Goal: Task Accomplishment & Management: Manage account settings

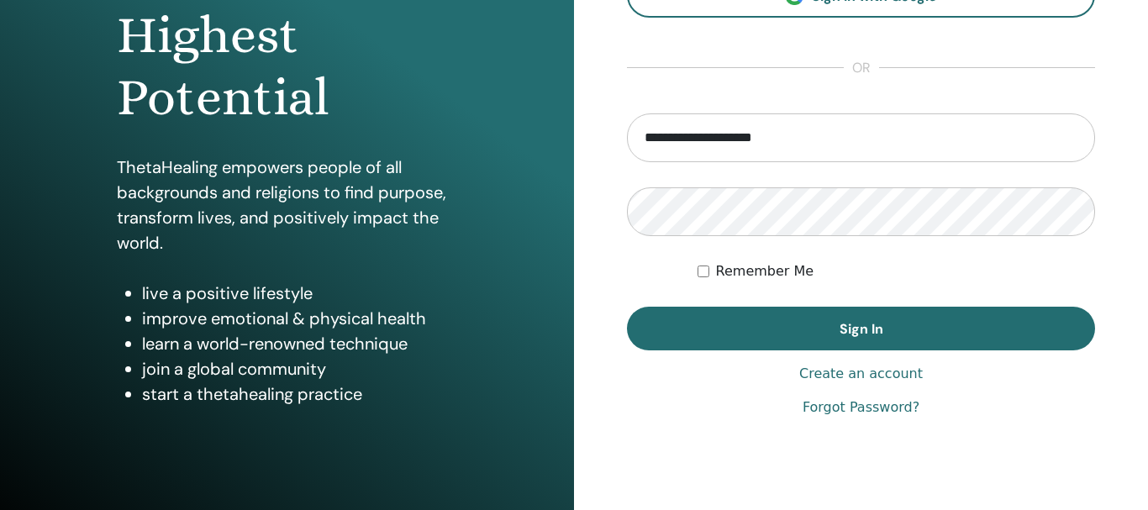
scroll to position [245, 0]
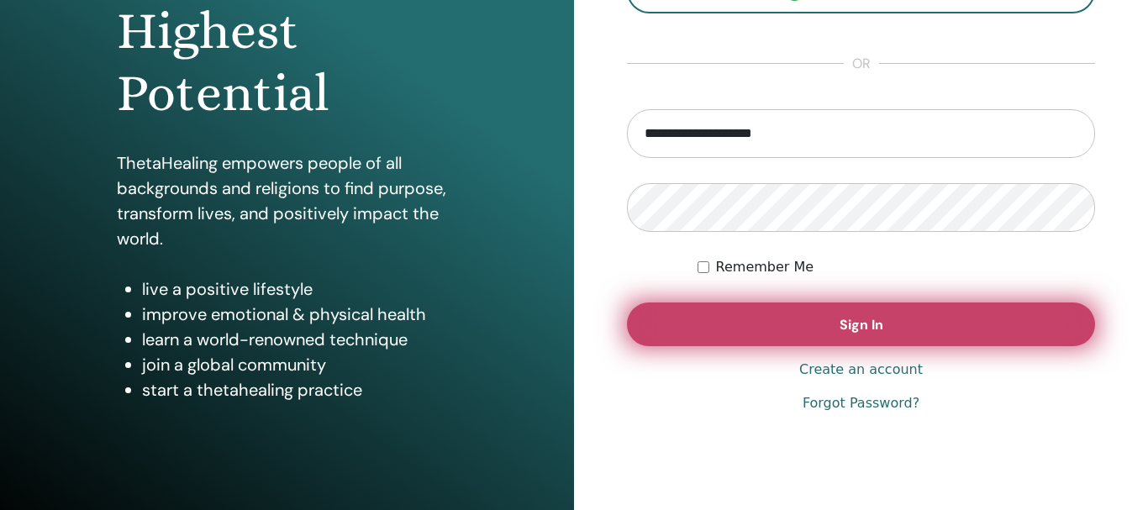
type input "**********"
click at [843, 330] on span "Sign In" at bounding box center [862, 325] width 44 height 18
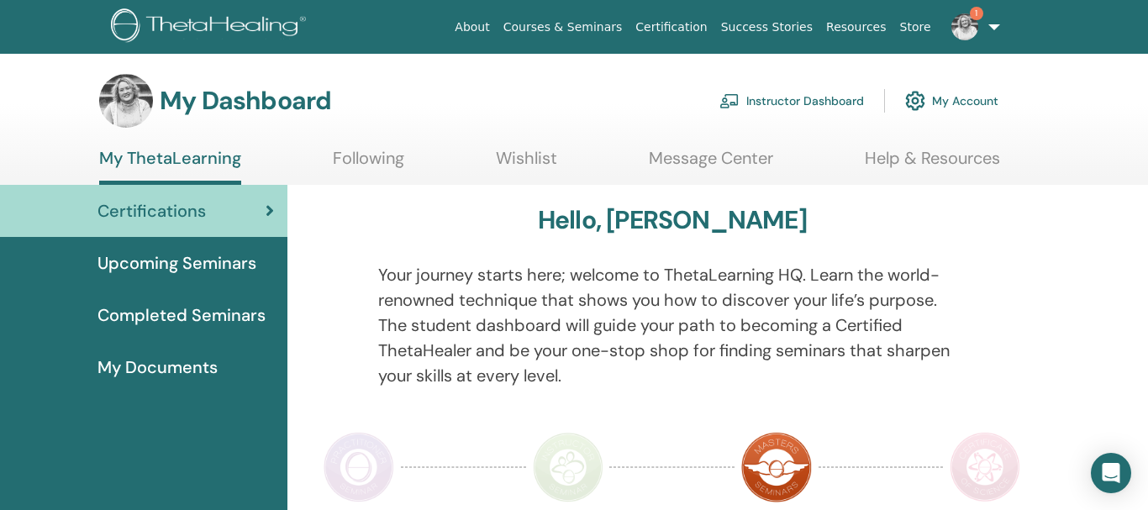
click at [756, 94] on link "Instructor Dashboard" at bounding box center [791, 100] width 145 height 37
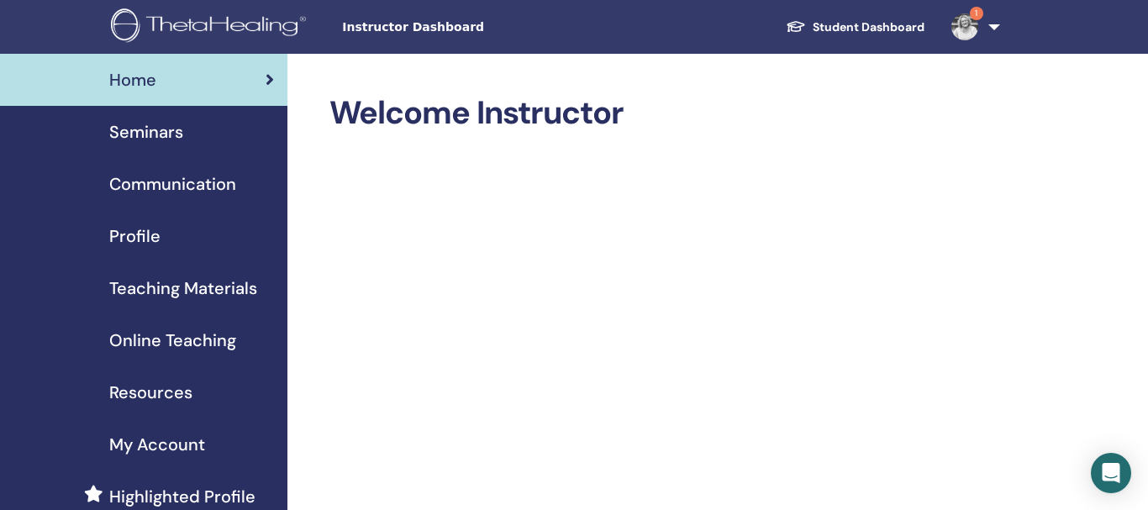
click at [170, 135] on span "Seminars" at bounding box center [146, 131] width 74 height 25
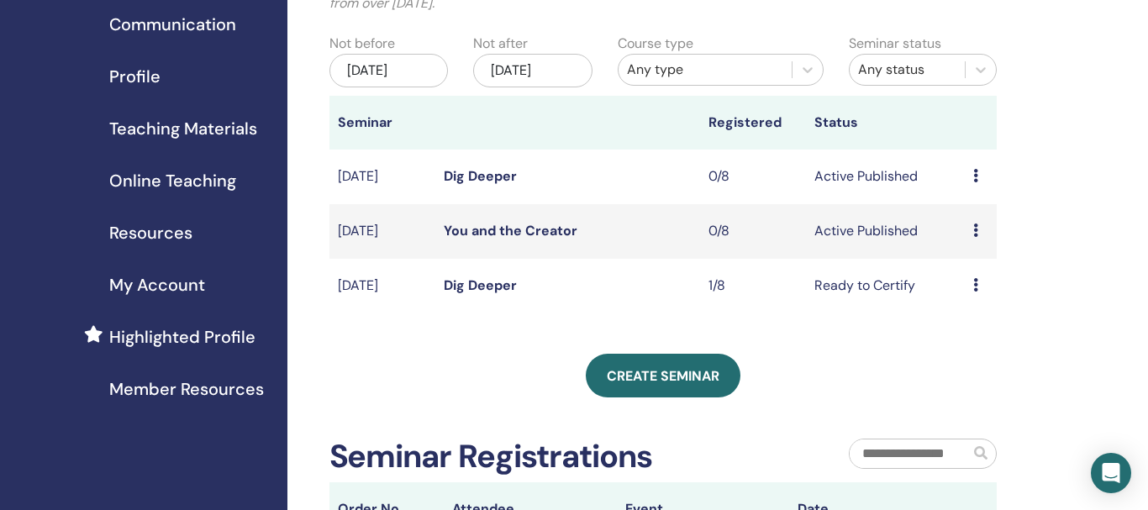
scroll to position [192, 0]
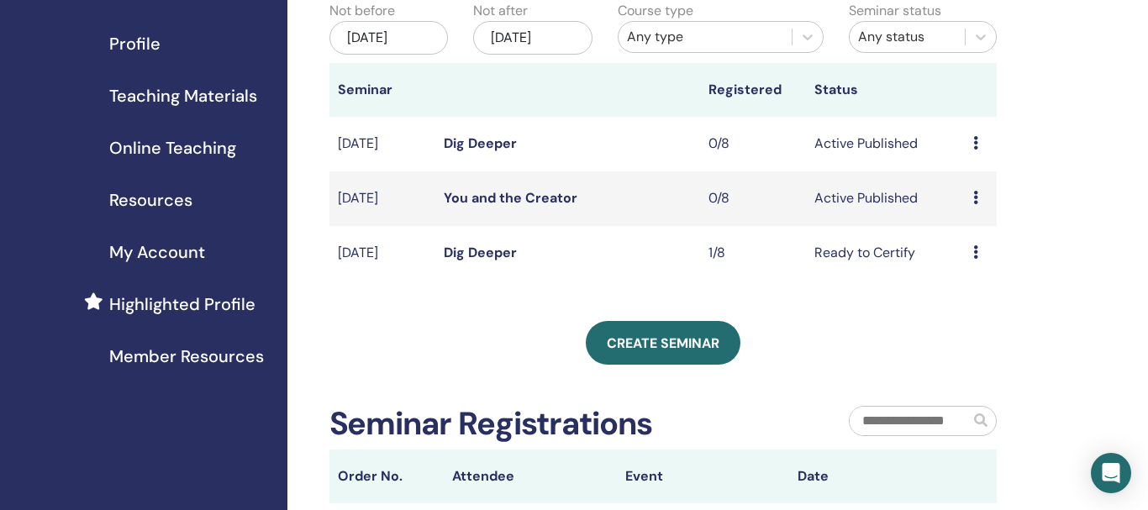
click at [977, 250] on icon at bounding box center [975, 251] width 5 height 13
click at [984, 316] on link "Attendees" at bounding box center [978, 315] width 64 height 18
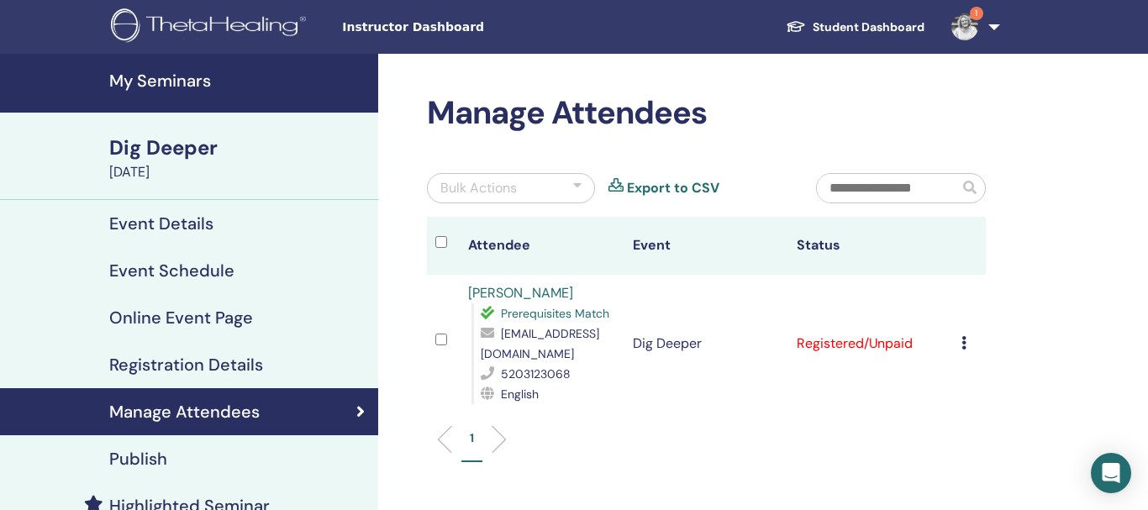
click at [967, 337] on icon at bounding box center [963, 342] width 5 height 13
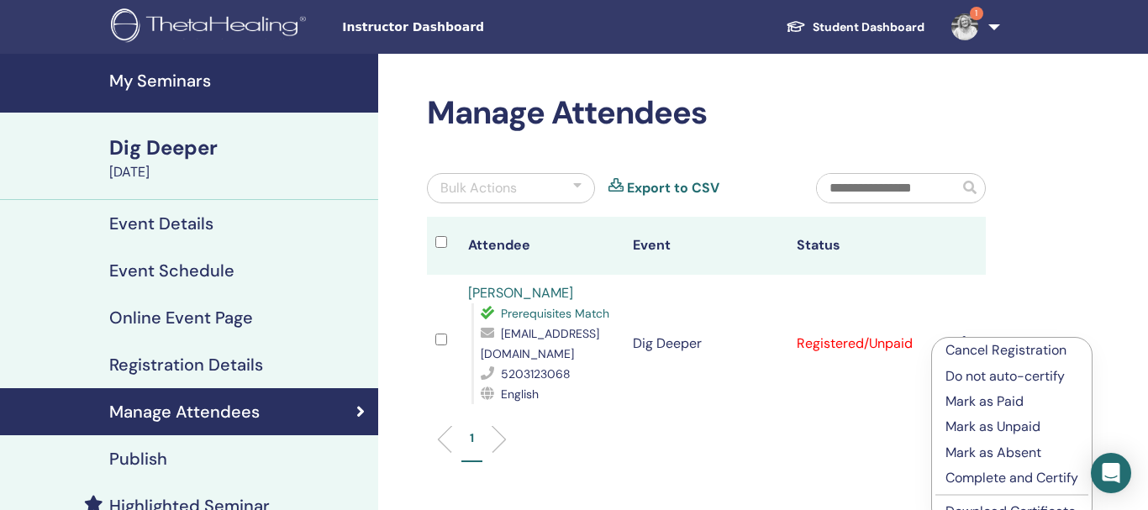
click at [1007, 479] on p "Complete and Certify" at bounding box center [1012, 478] width 133 height 20
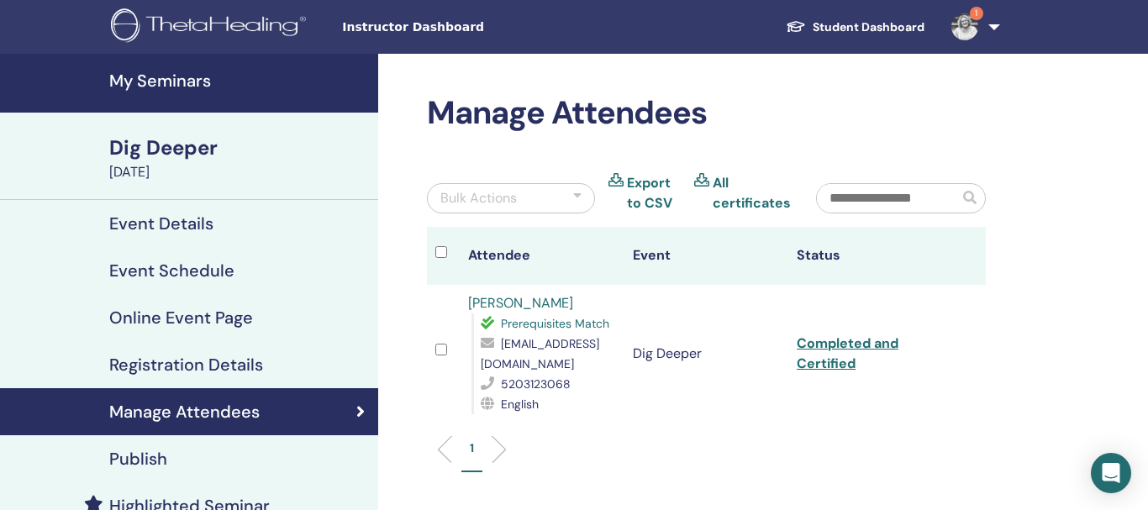
click at [157, 75] on h4 "My Seminars" at bounding box center [238, 81] width 259 height 20
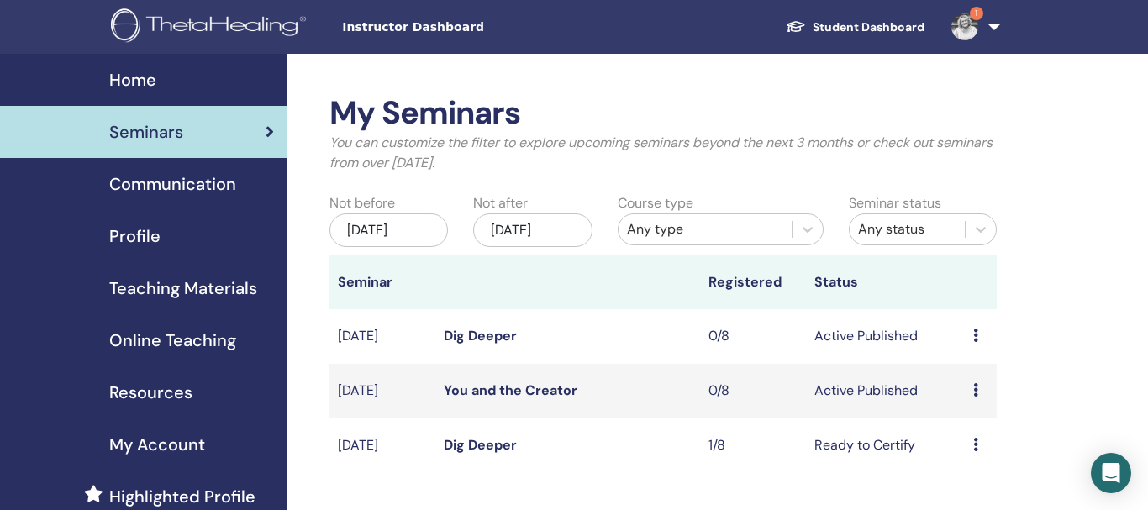
click at [977, 392] on icon at bounding box center [975, 389] width 5 height 13
click at [962, 430] on link "Edit" at bounding box center [958, 431] width 24 height 18
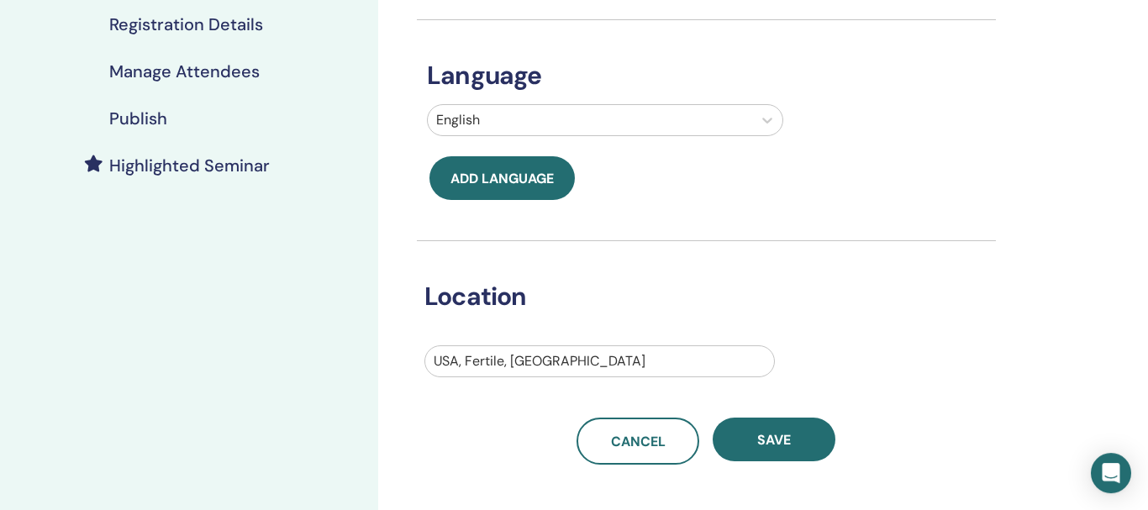
scroll to position [366, 0]
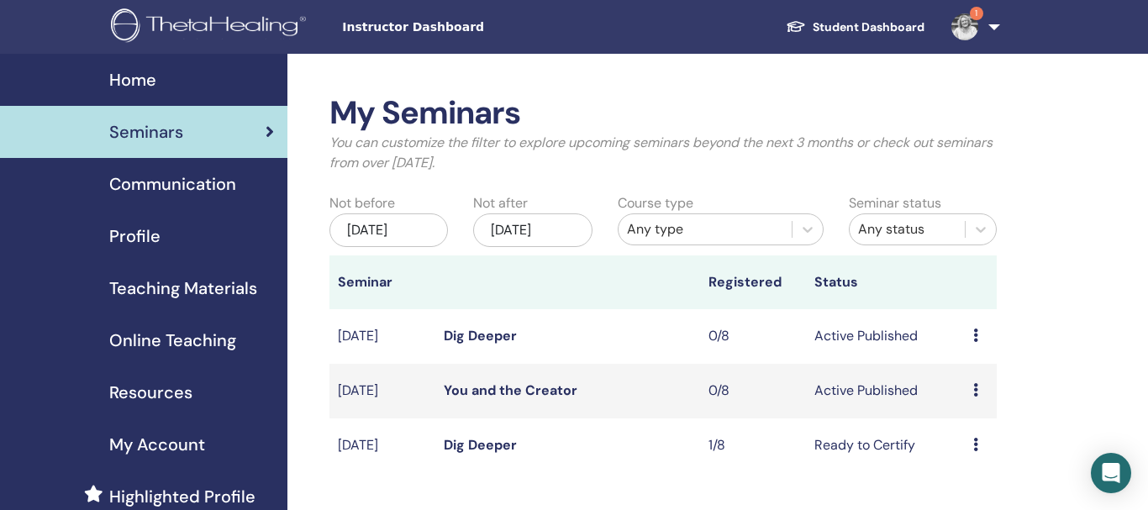
click at [468, 390] on link "You and the Creator" at bounding box center [511, 391] width 134 height 18
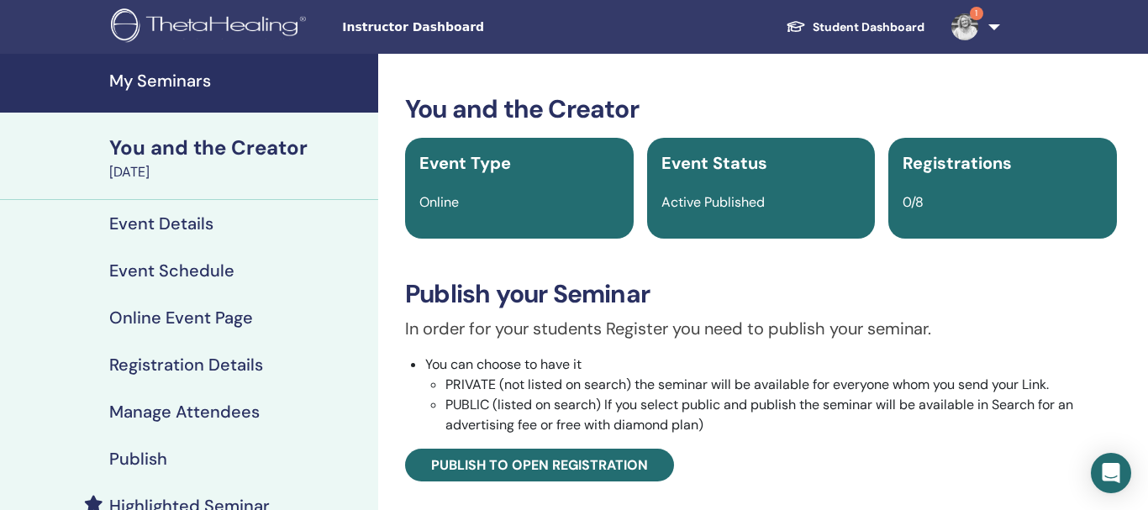
click at [157, 226] on h4 "Event Details" at bounding box center [161, 223] width 104 height 20
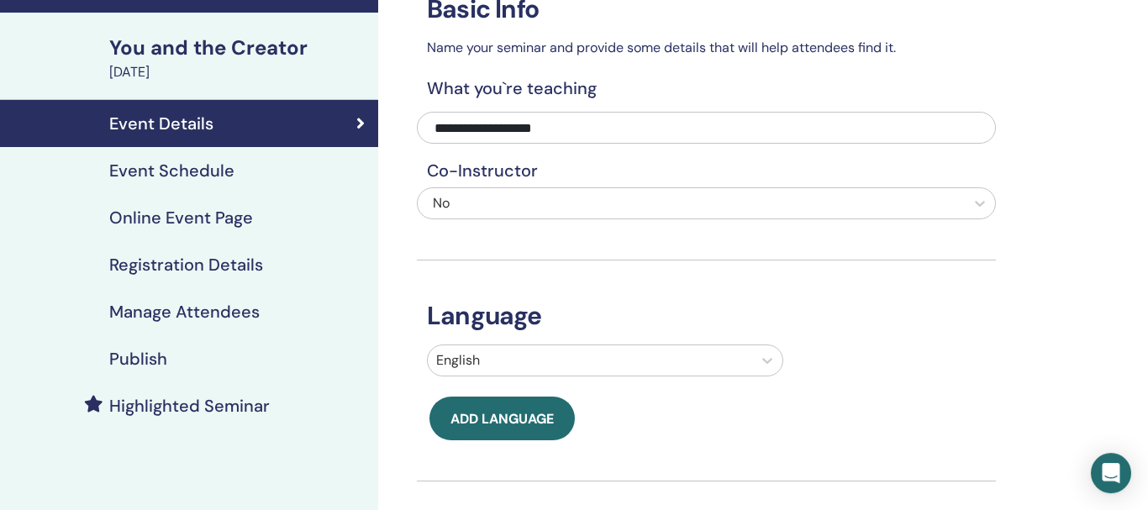
scroll to position [88, 0]
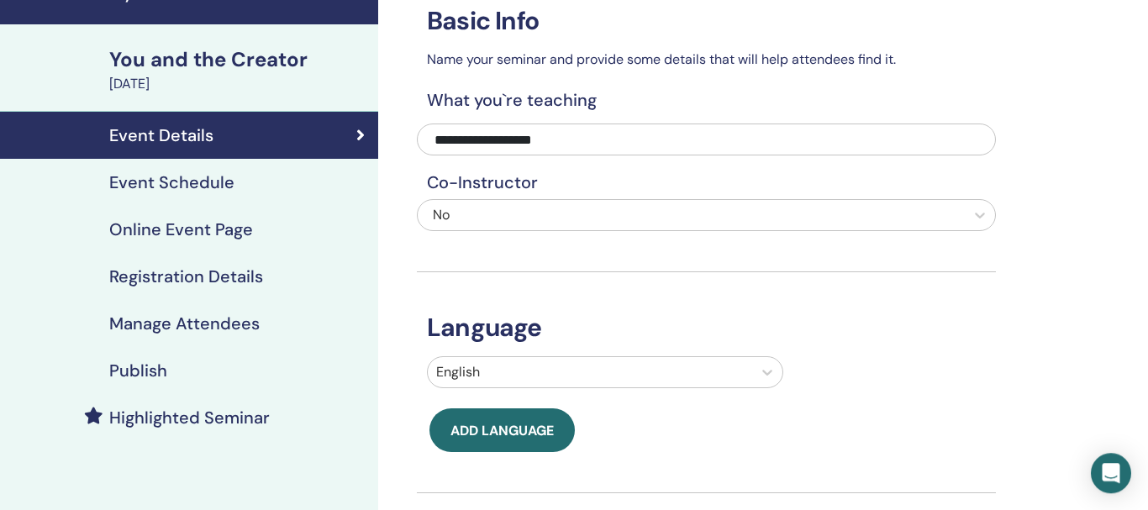
click at [181, 182] on h4 "Event Schedule" at bounding box center [171, 182] width 125 height 20
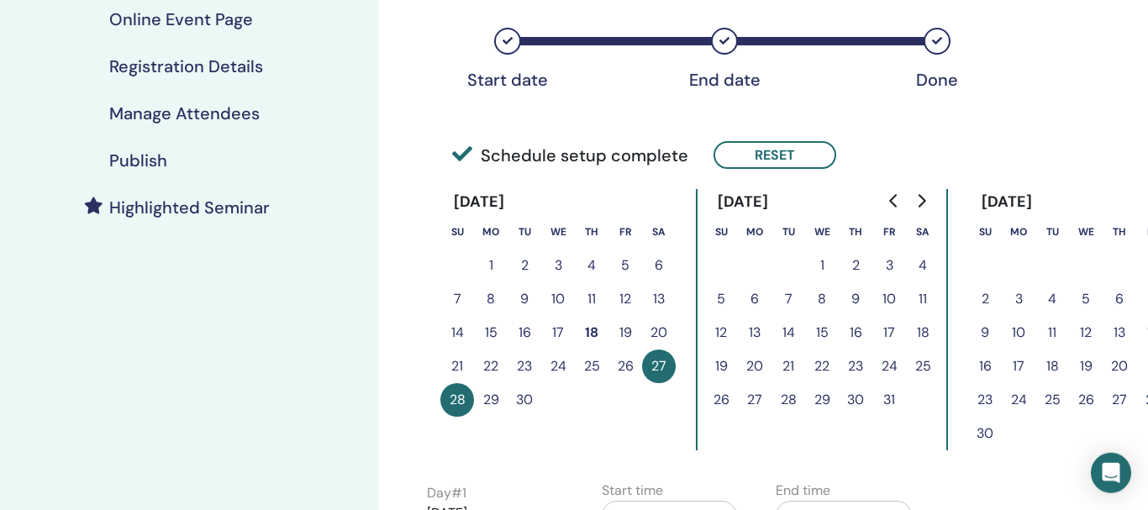
scroll to position [392, 0]
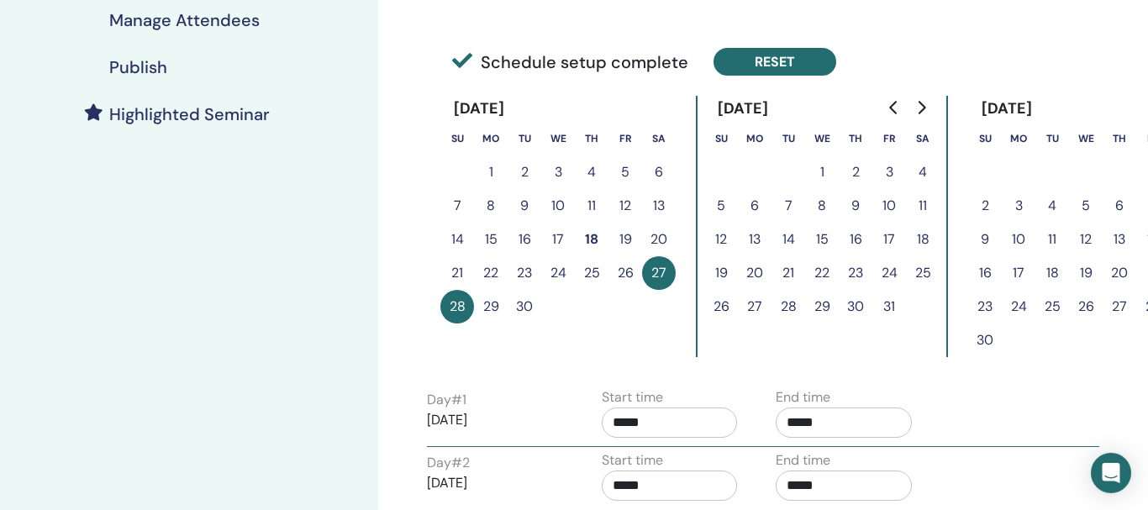
click at [746, 61] on button "Reset" at bounding box center [775, 62] width 123 height 28
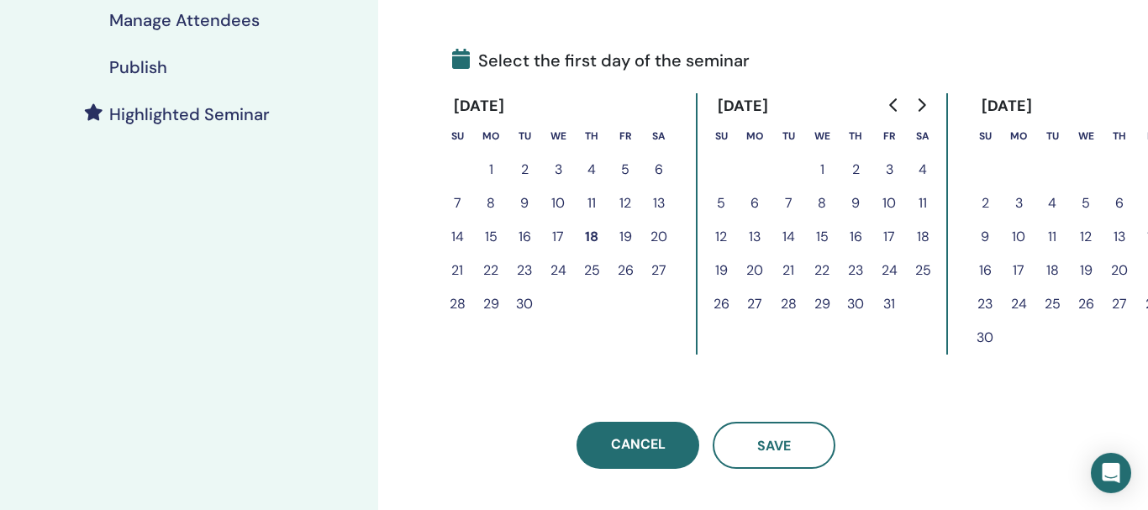
click at [887, 268] on button "24" at bounding box center [889, 271] width 34 height 34
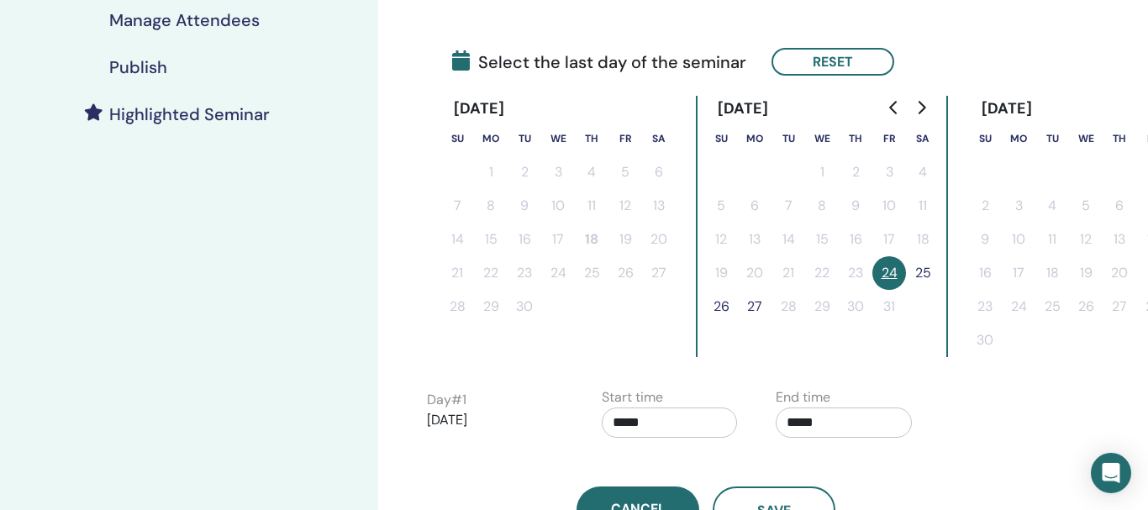
click at [929, 275] on button "25" at bounding box center [923, 273] width 34 height 34
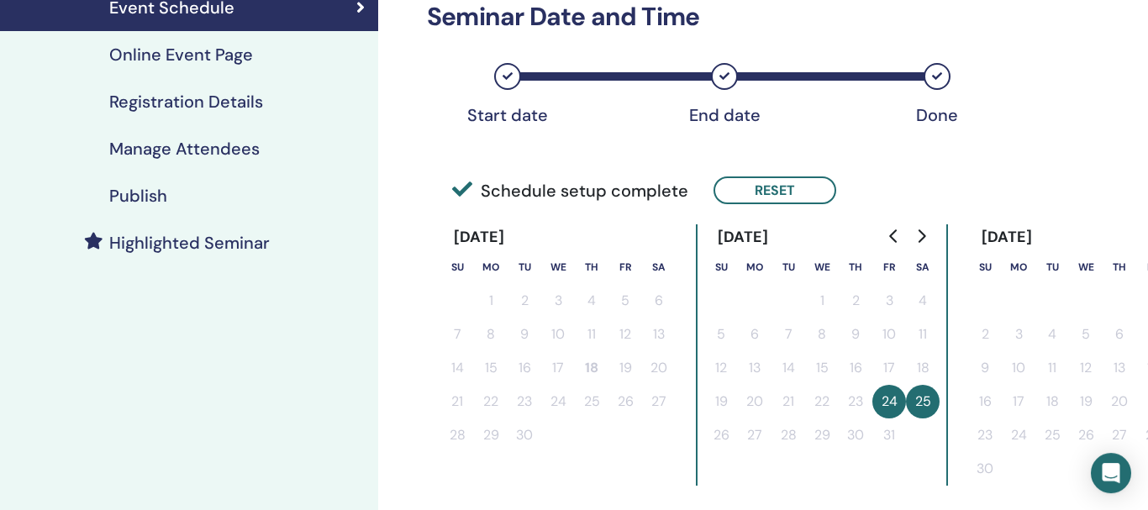
scroll to position [246, 0]
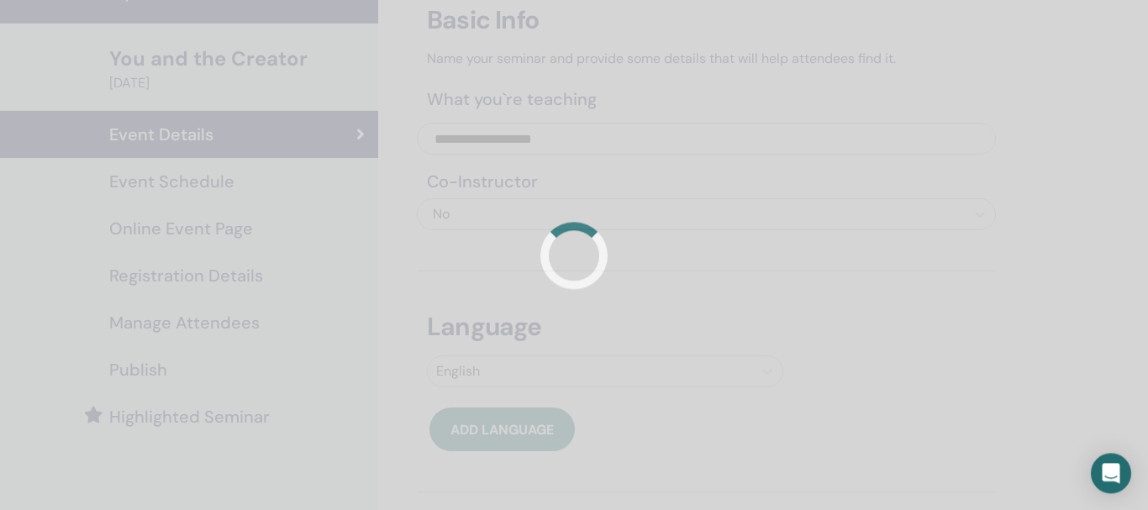
scroll to position [88, 0]
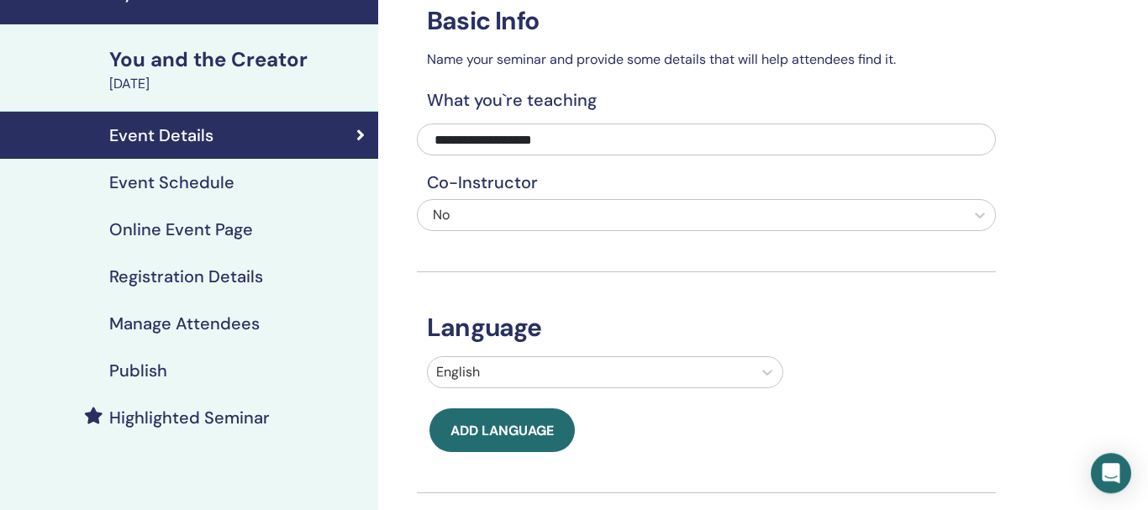
click at [140, 174] on h4 "Event Schedule" at bounding box center [171, 182] width 125 height 20
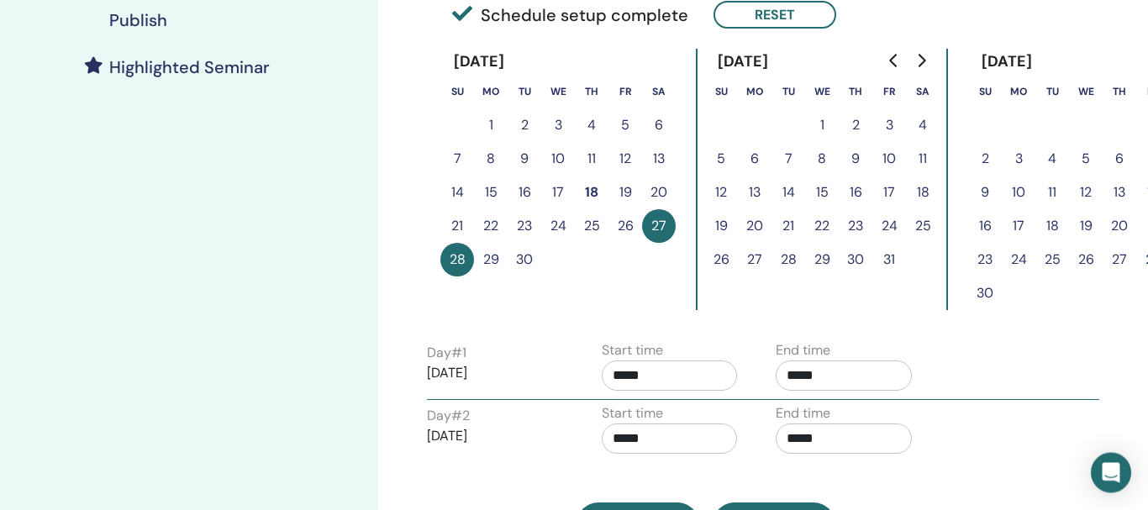
scroll to position [435, 0]
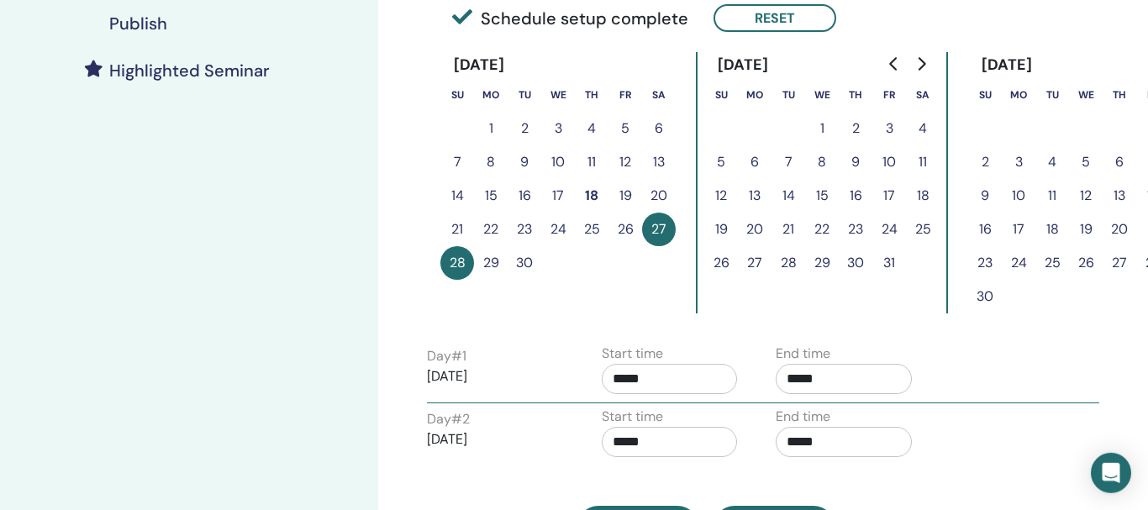
click at [890, 233] on button "24" at bounding box center [889, 230] width 34 height 34
click at [776, 24] on button "Reset" at bounding box center [775, 18] width 123 height 28
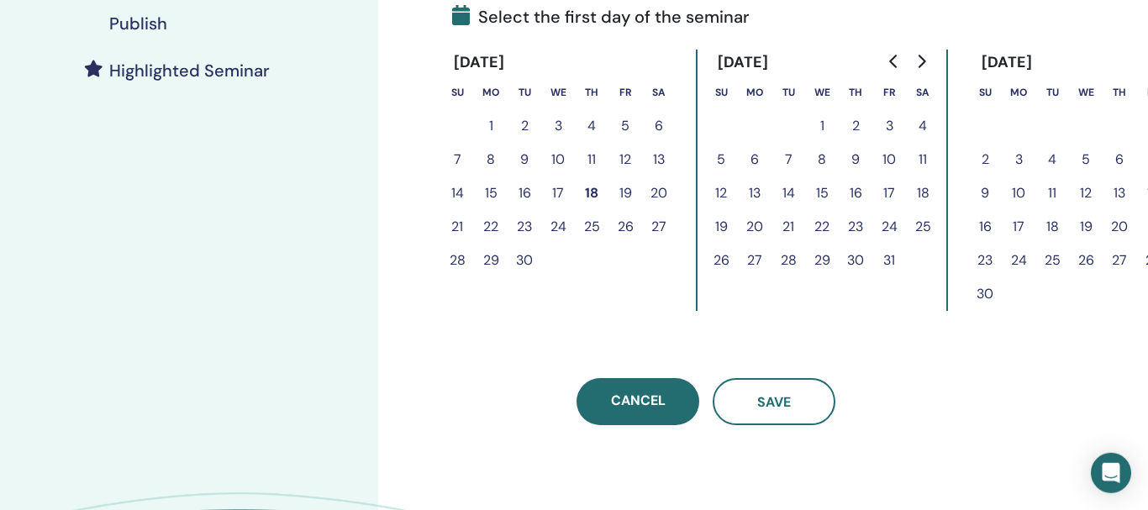
click at [885, 224] on button "24" at bounding box center [889, 227] width 34 height 34
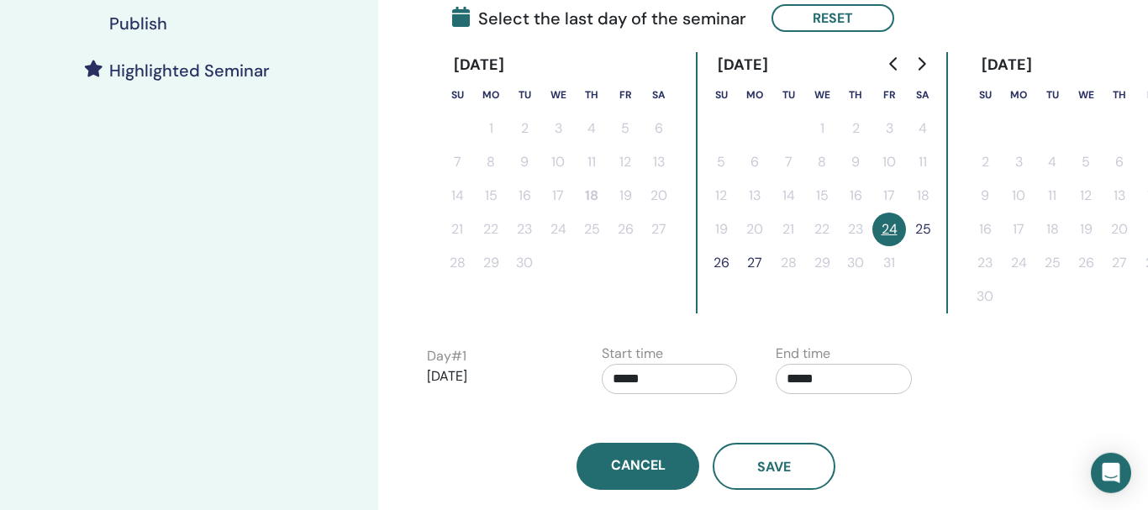
click at [914, 231] on button "25" at bounding box center [923, 230] width 34 height 34
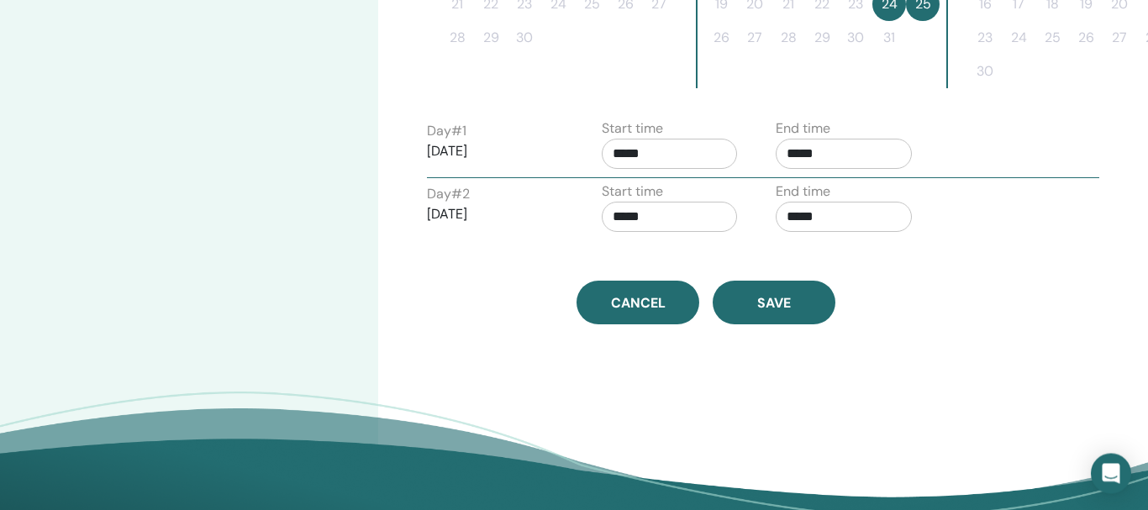
scroll to position [672, 0]
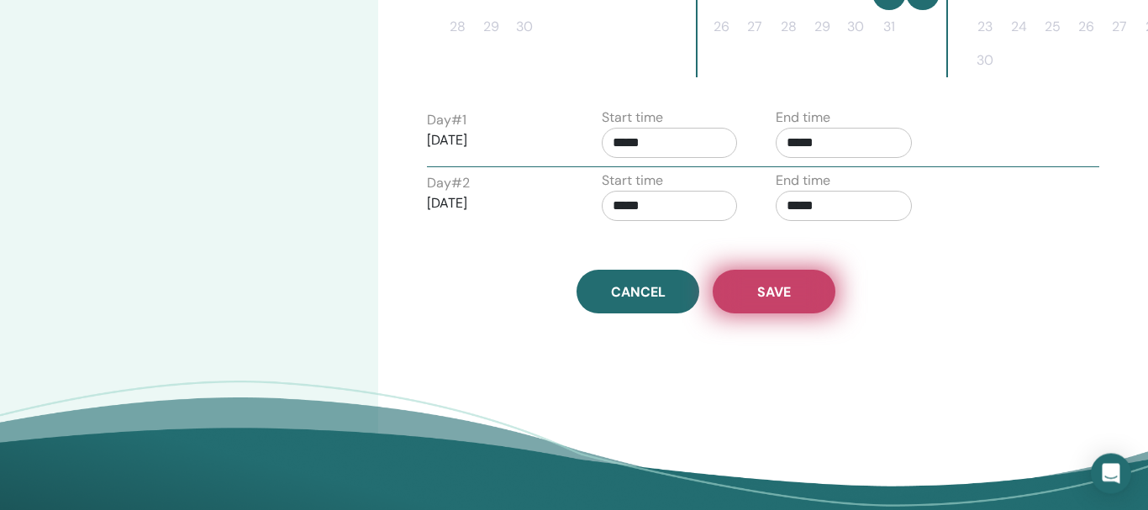
click at [762, 290] on span "Save" at bounding box center [774, 292] width 34 height 18
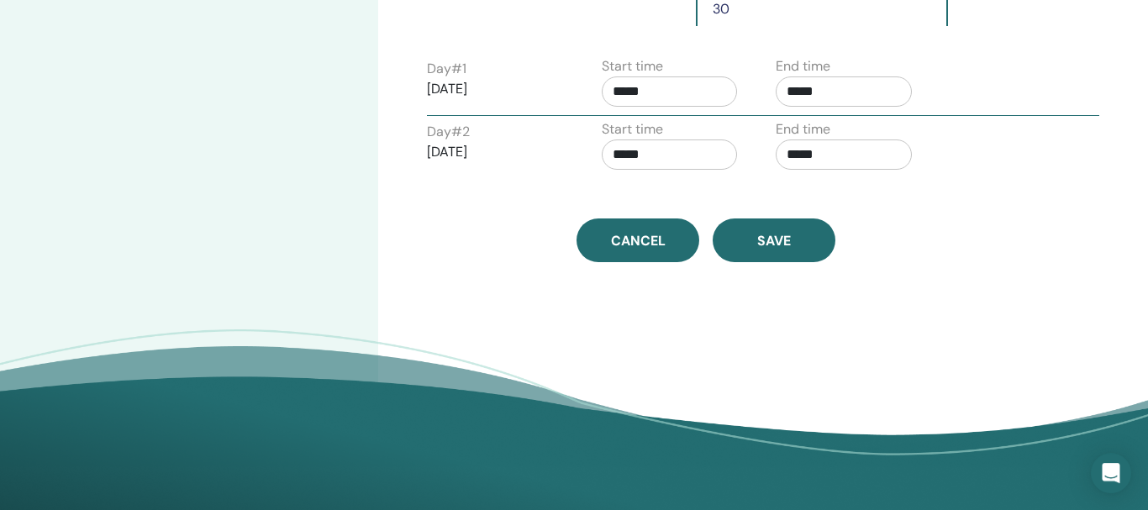
scroll to position [728, 0]
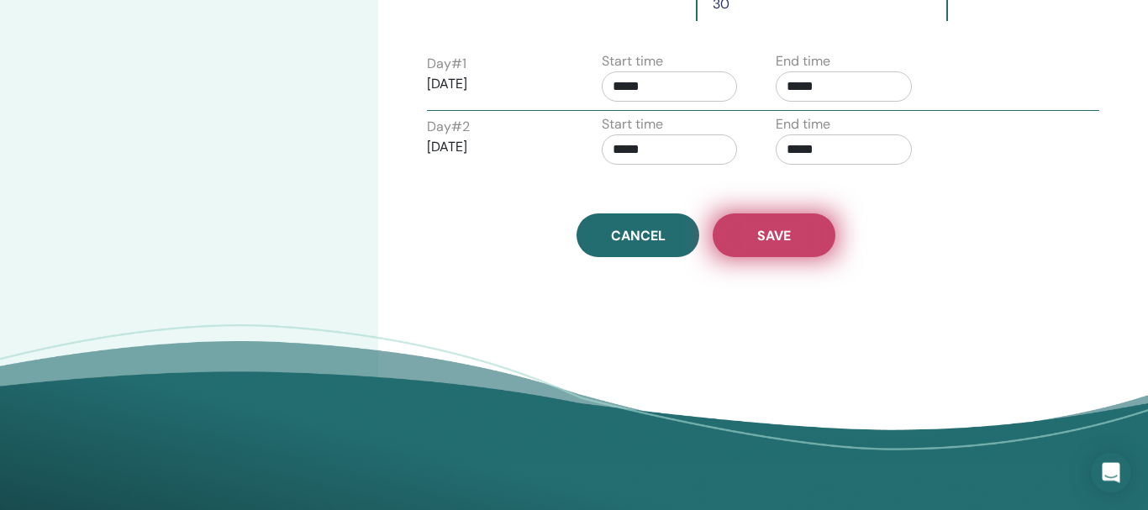
click at [761, 219] on button "Save" at bounding box center [774, 235] width 123 height 44
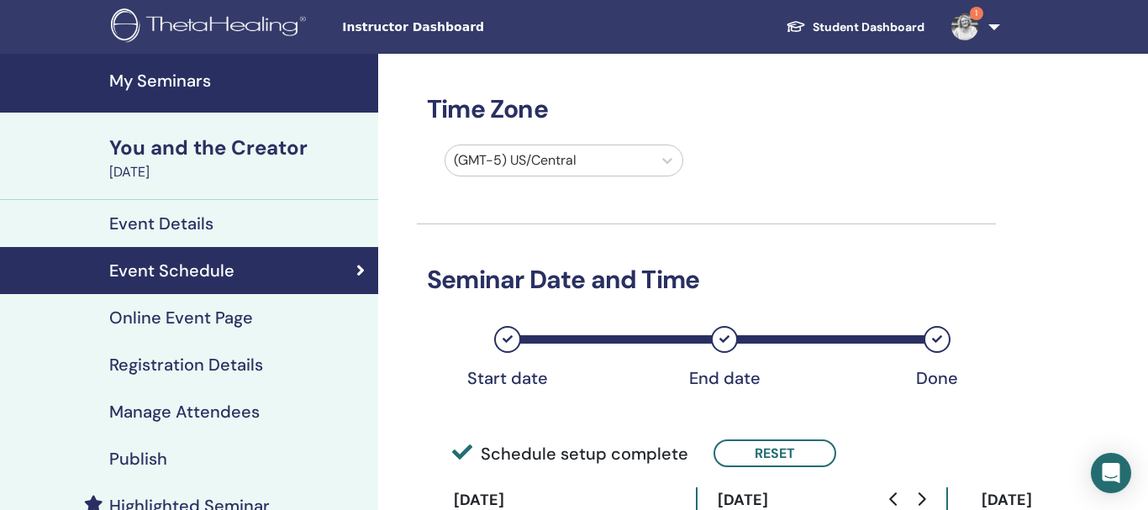
click at [206, 231] on h4 "Event Details" at bounding box center [161, 223] width 104 height 20
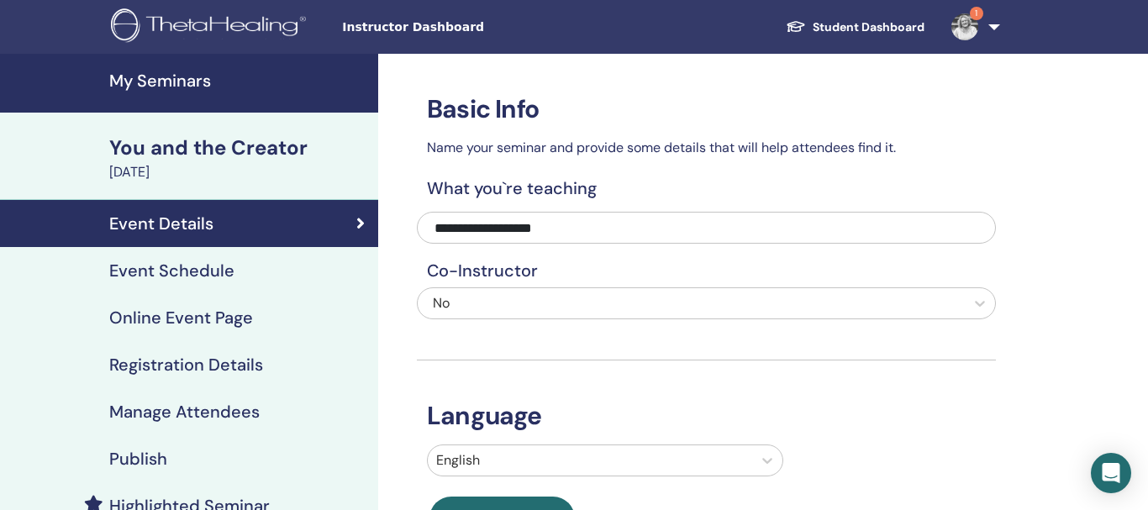
click at [166, 357] on h4 "Registration Details" at bounding box center [186, 365] width 154 height 20
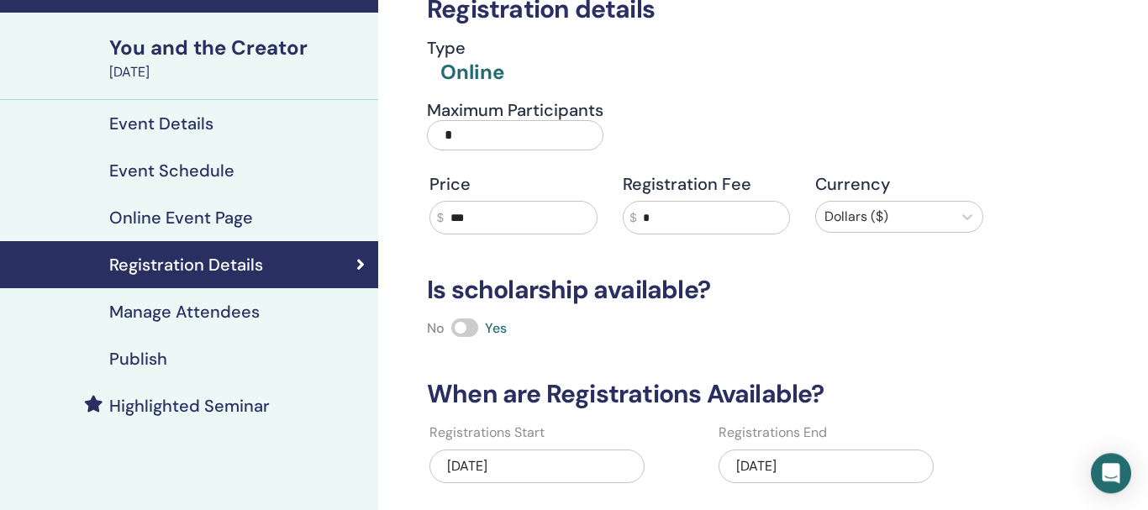
scroll to position [106, 0]
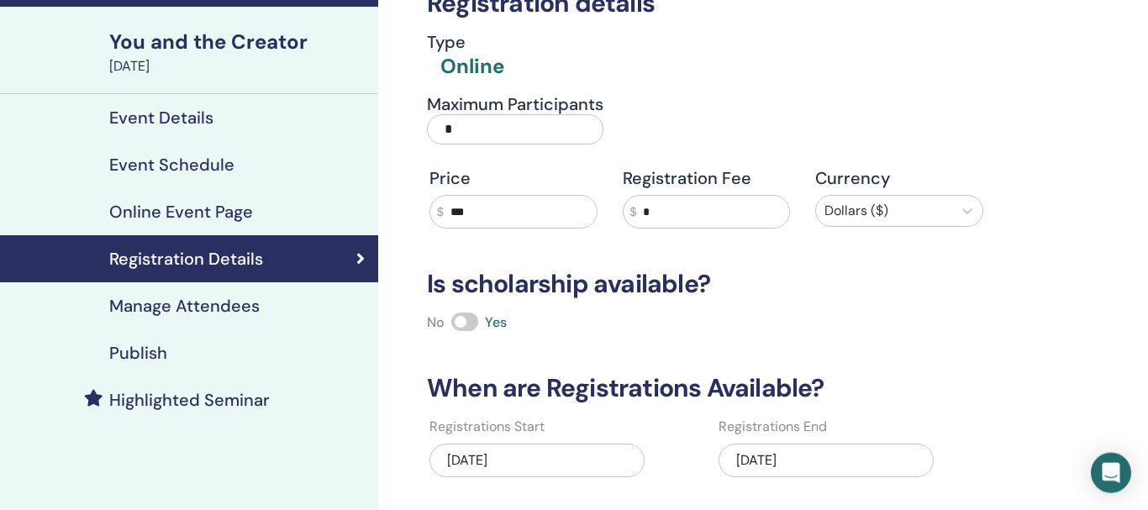
click at [466, 211] on input "***" at bounding box center [520, 212] width 153 height 32
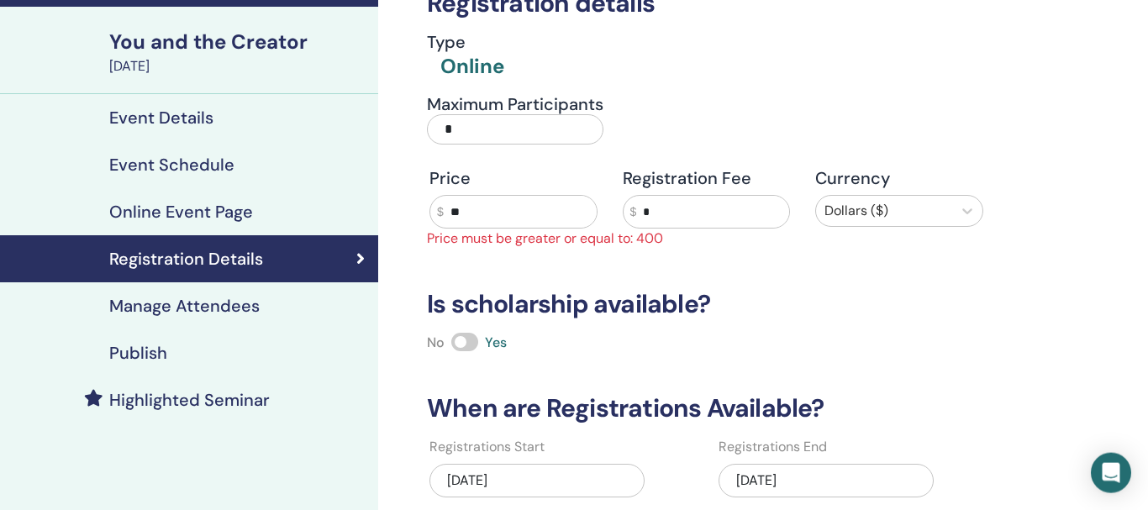
click at [513, 204] on input "**" at bounding box center [520, 212] width 153 height 32
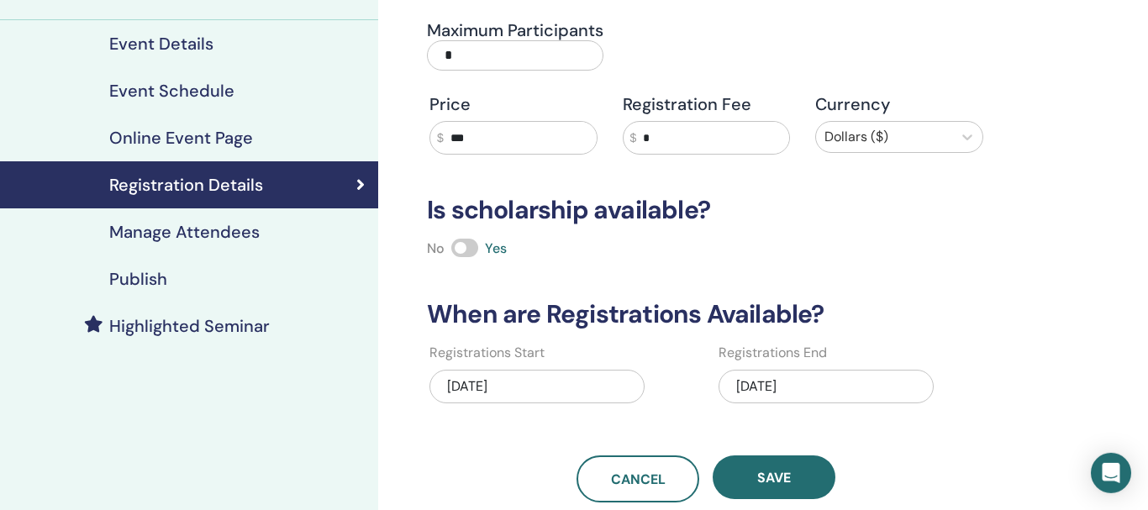
scroll to position [198, 0]
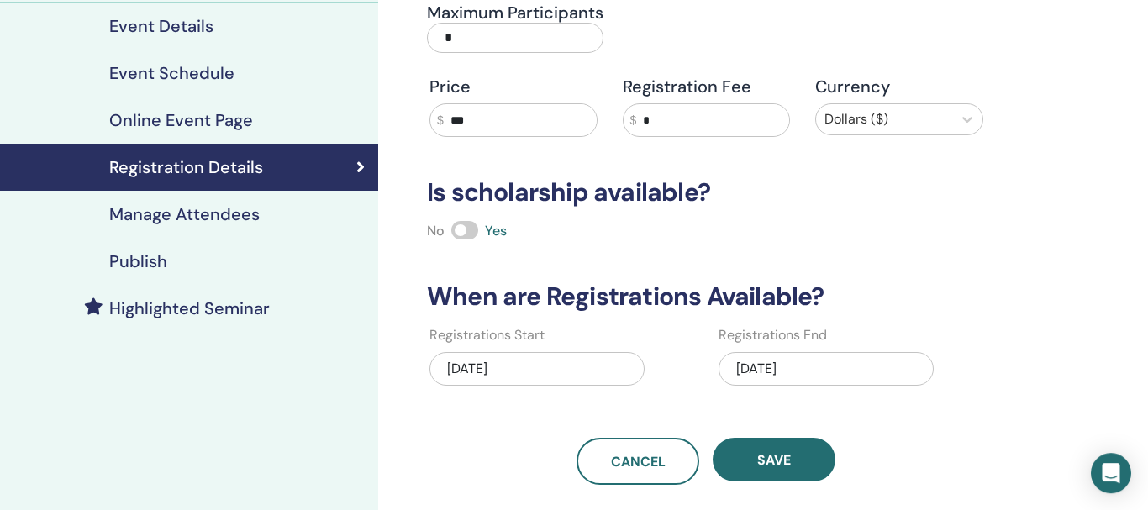
type input "***"
click at [913, 366] on div "09/25/2025" at bounding box center [826, 369] width 215 height 34
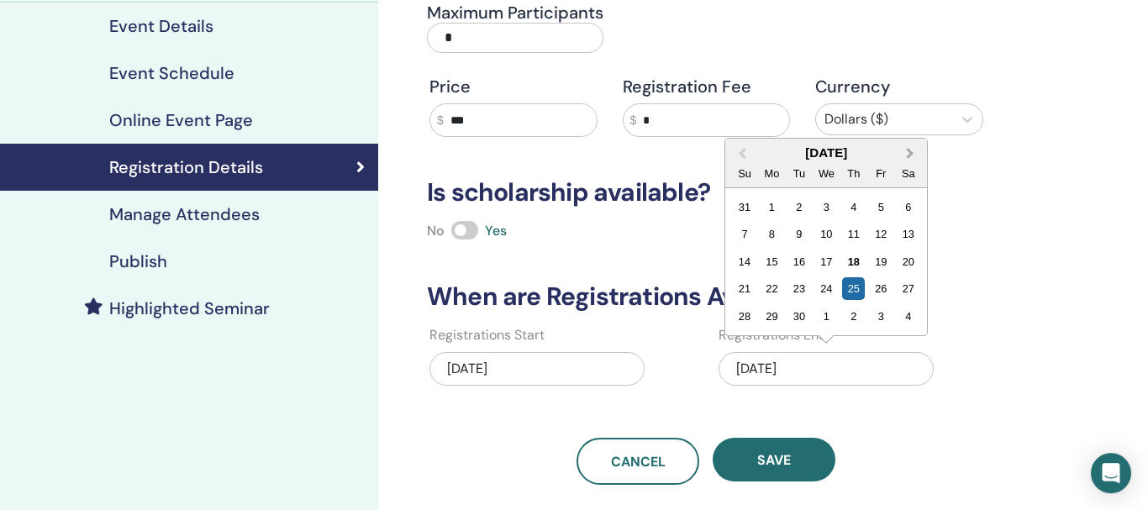
click at [910, 155] on span "Next Month" at bounding box center [910, 154] width 0 height 18
click at [853, 287] on div "23" at bounding box center [853, 288] width 23 height 23
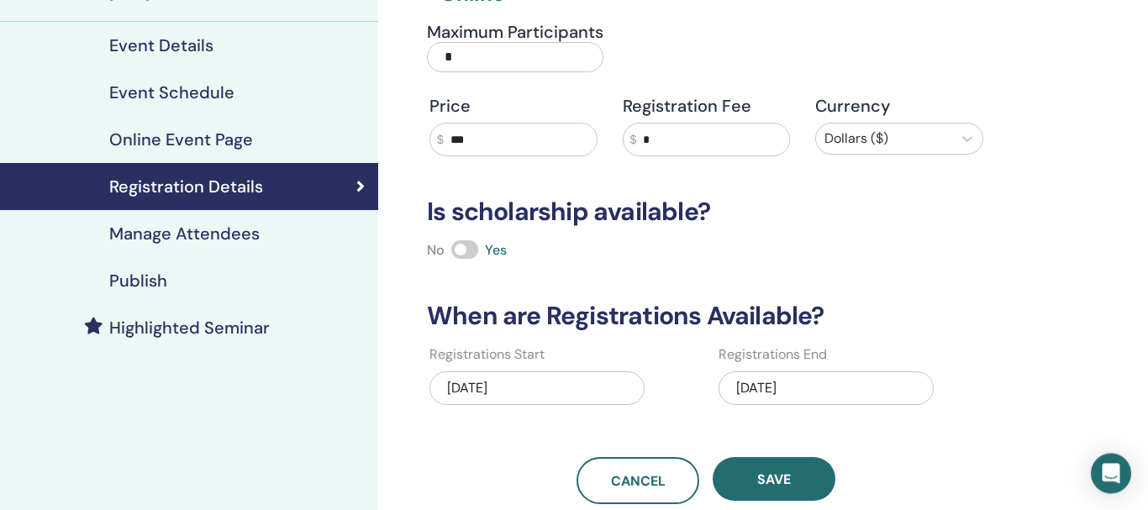
scroll to position [247, 0]
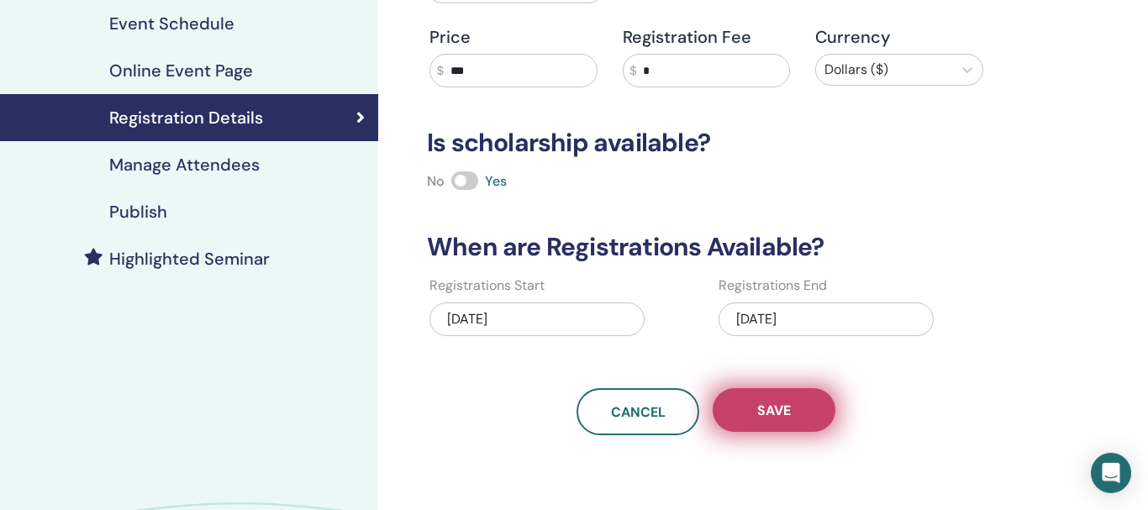
click at [777, 408] on span "Save" at bounding box center [774, 411] width 34 height 18
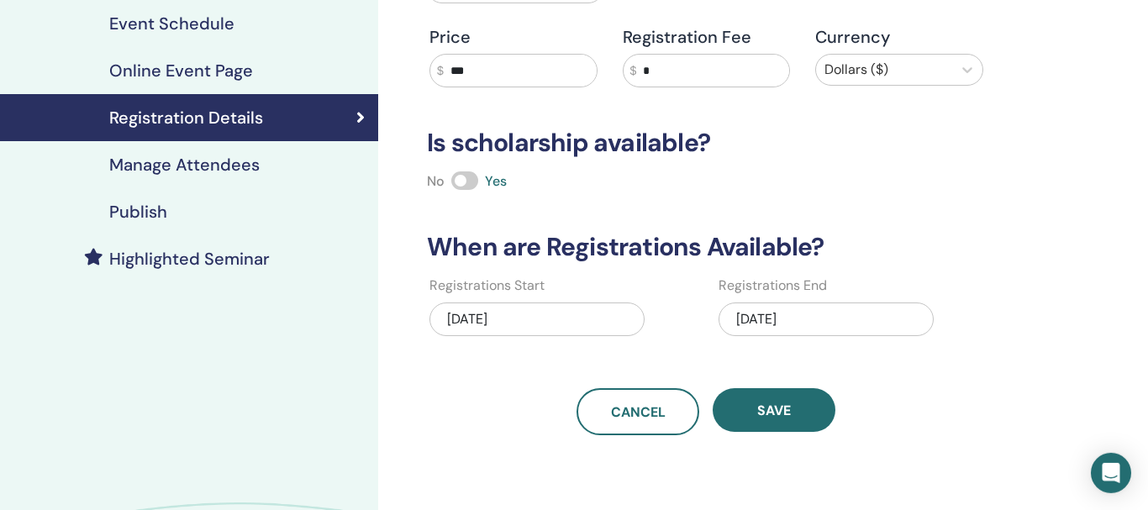
click at [171, 33] on h4 "Event Schedule" at bounding box center [171, 23] width 125 height 20
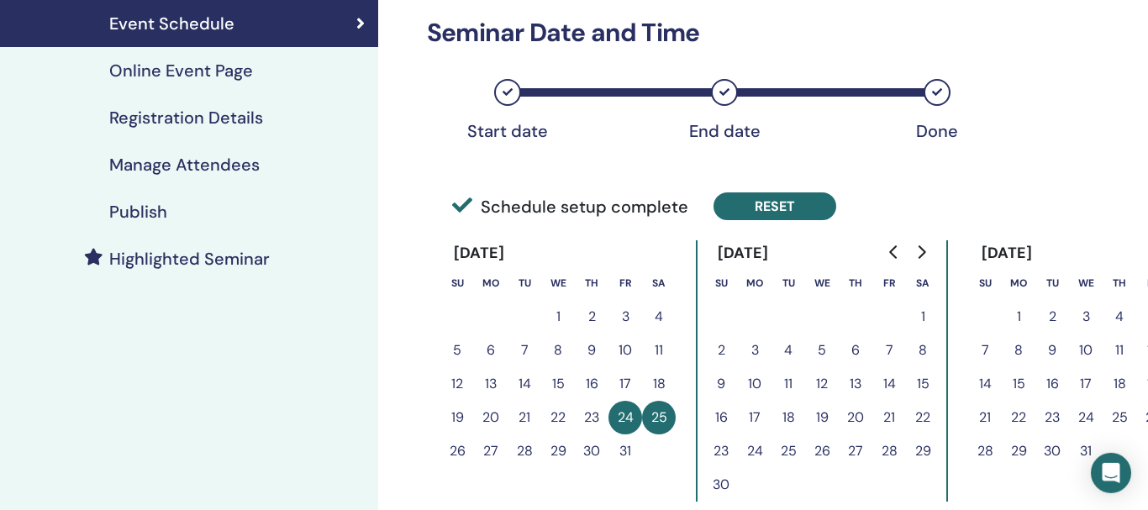
click at [798, 208] on button "Reset" at bounding box center [775, 206] width 123 height 28
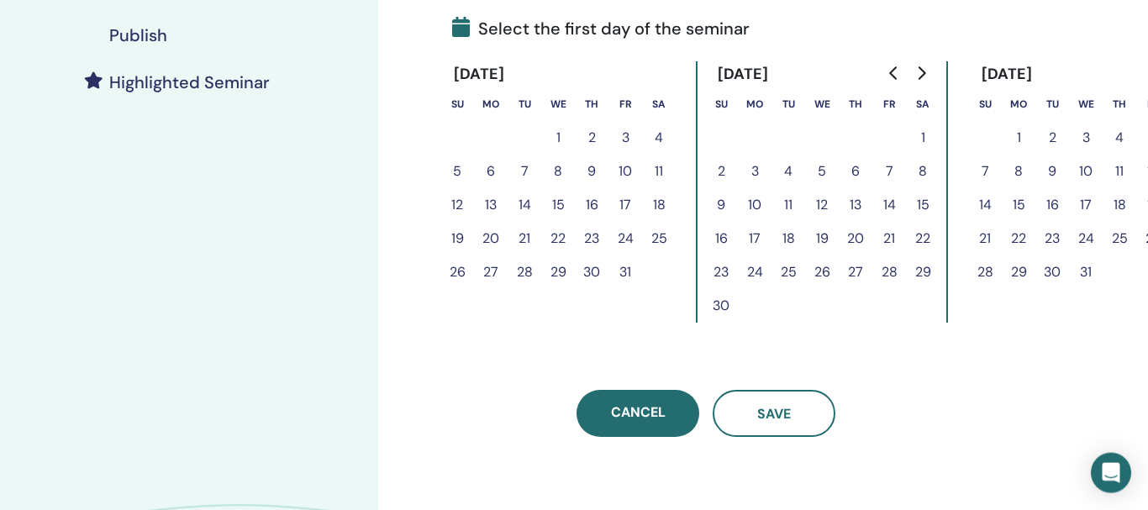
scroll to position [441, 0]
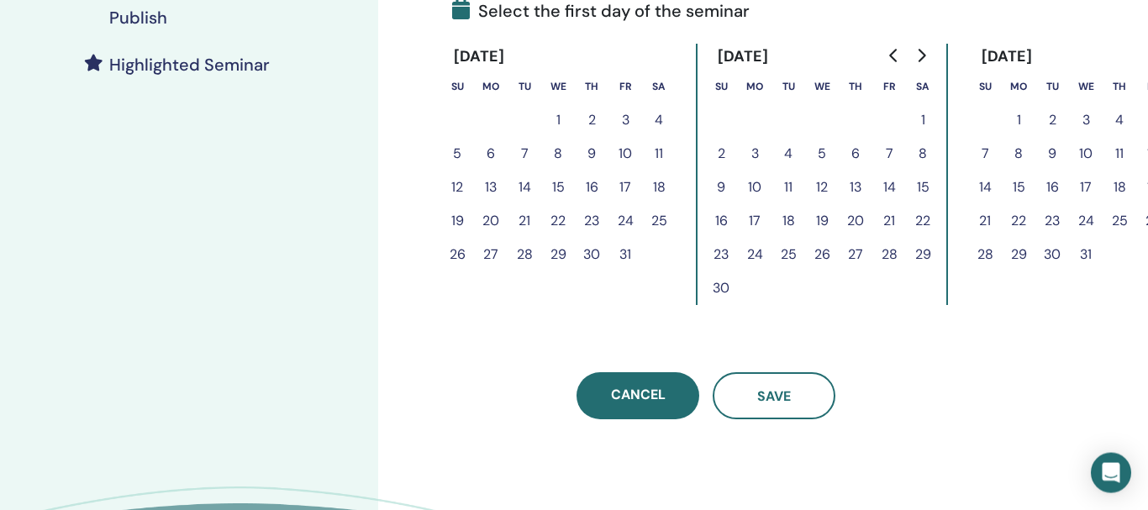
click at [657, 219] on button "25" at bounding box center [659, 221] width 34 height 34
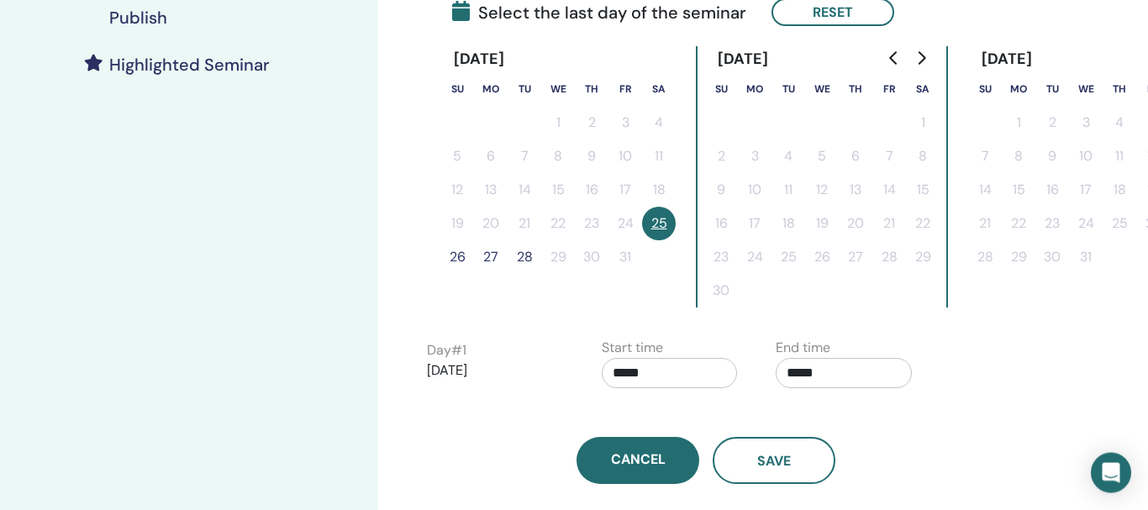
click at [454, 258] on button "26" at bounding box center [457, 257] width 34 height 34
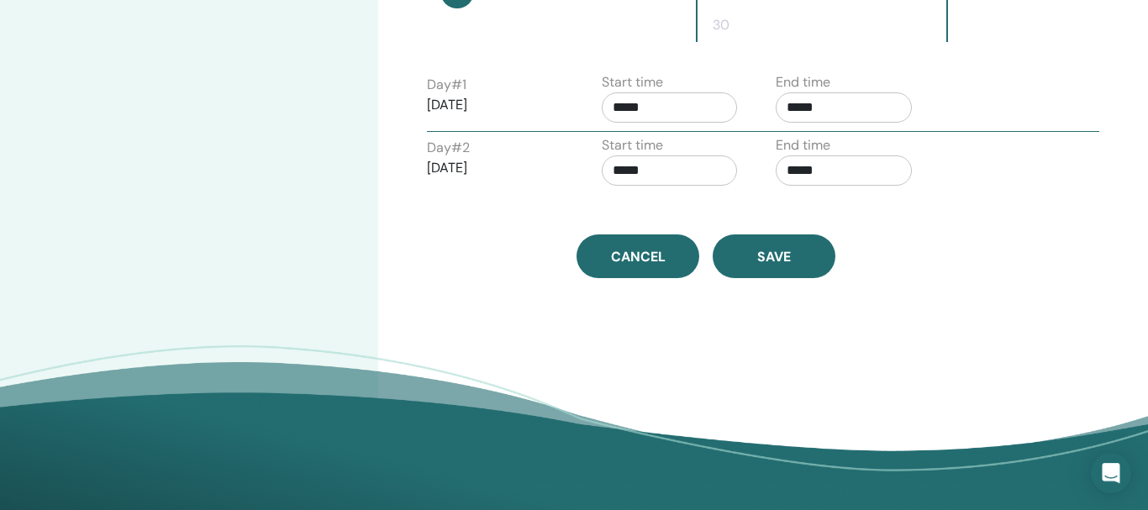
scroll to position [712, 0]
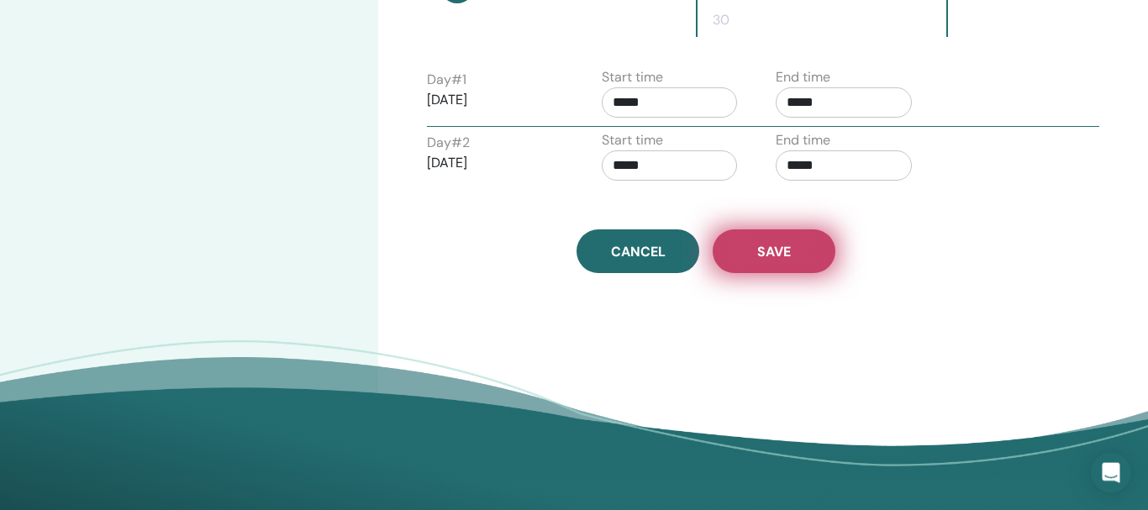
click at [767, 255] on span "Save" at bounding box center [774, 252] width 34 height 18
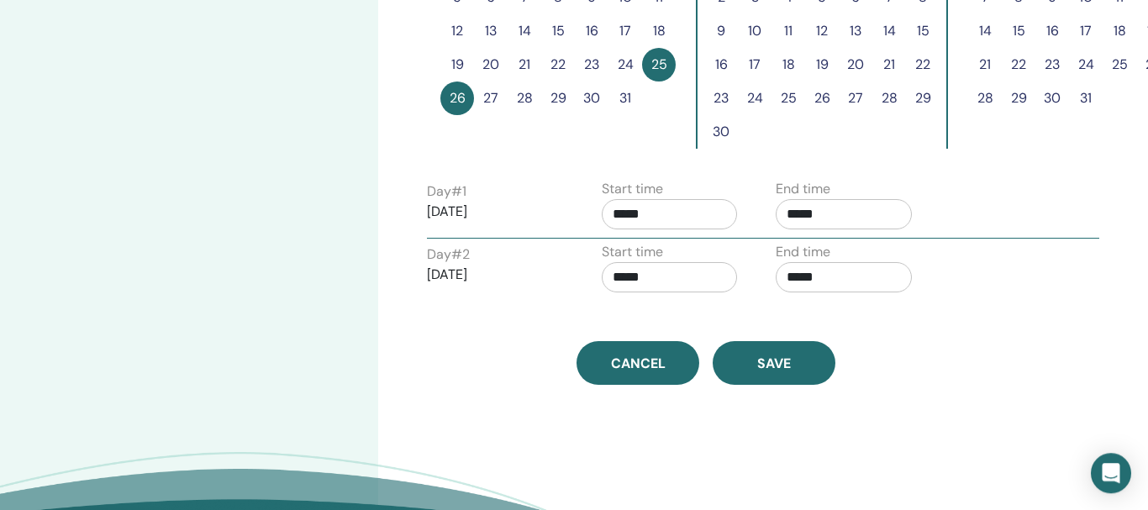
scroll to position [677, 0]
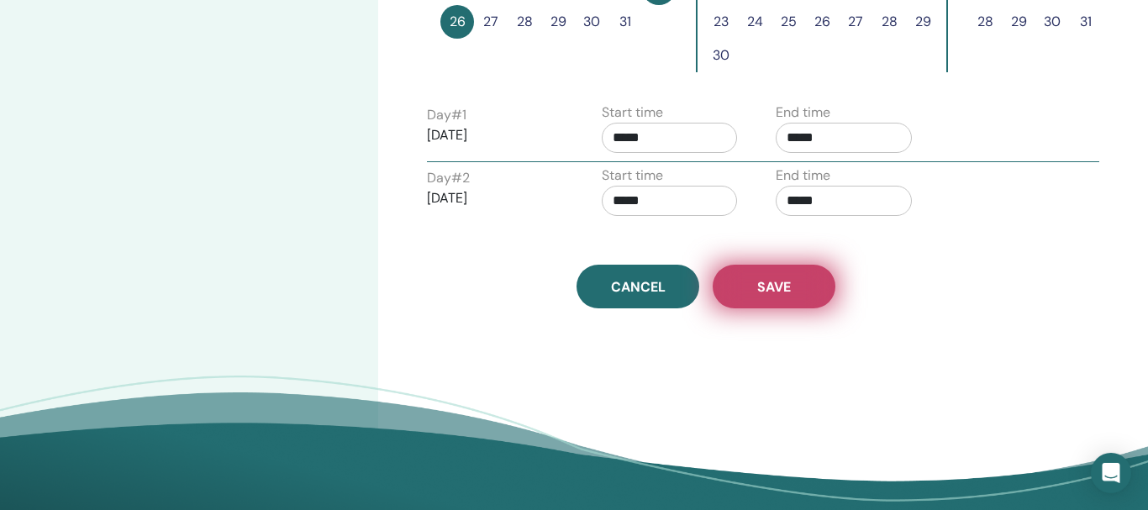
click at [774, 290] on span "Save" at bounding box center [774, 287] width 34 height 18
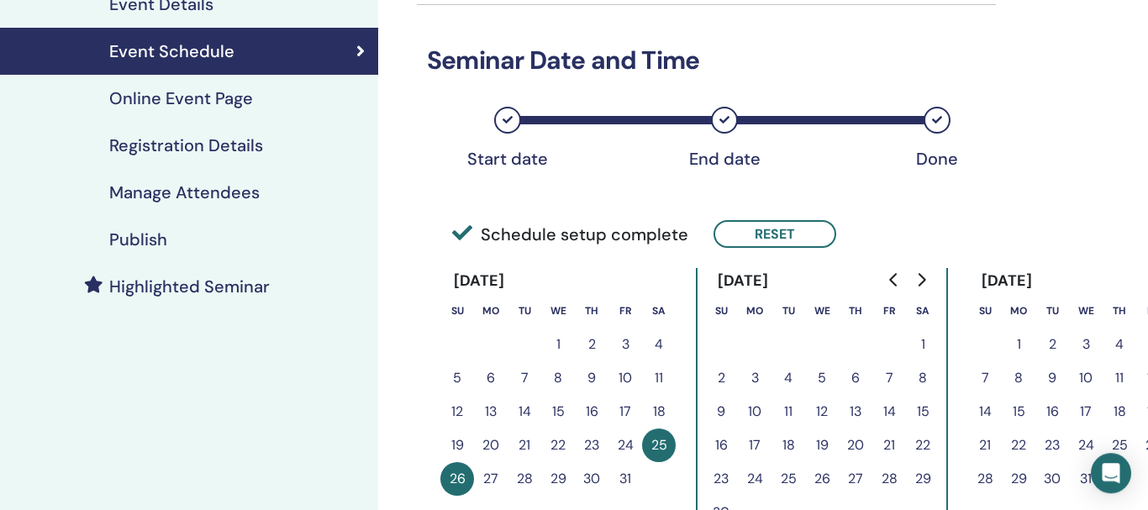
scroll to position [189, 0]
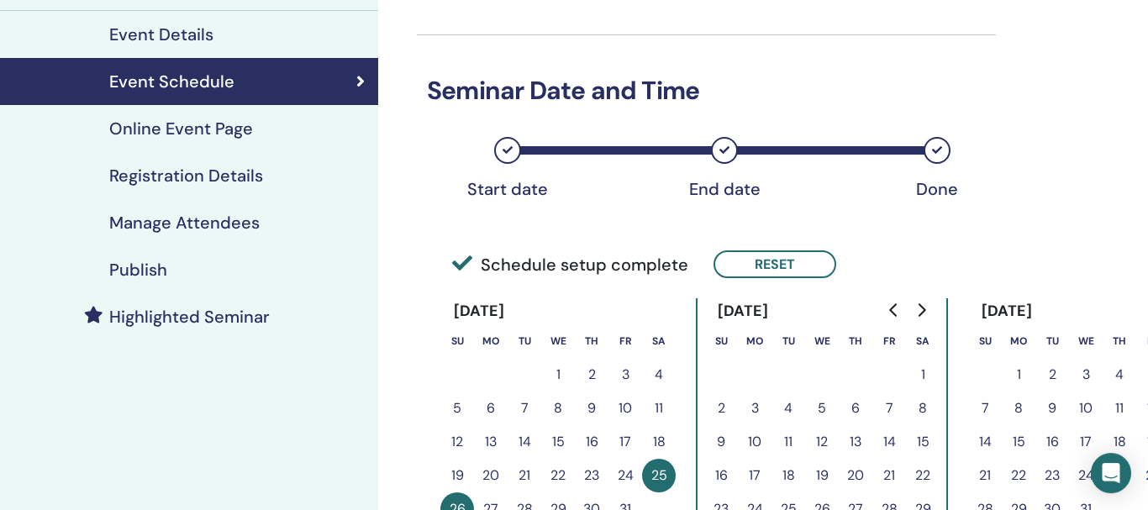
click at [181, 123] on h4 "Online Event Page" at bounding box center [181, 129] width 144 height 20
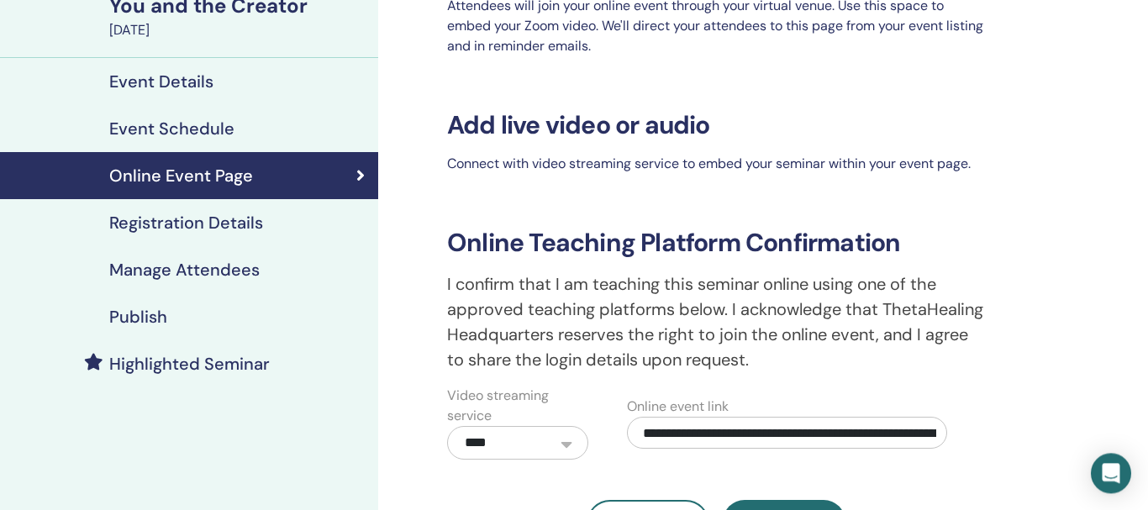
scroll to position [137, 0]
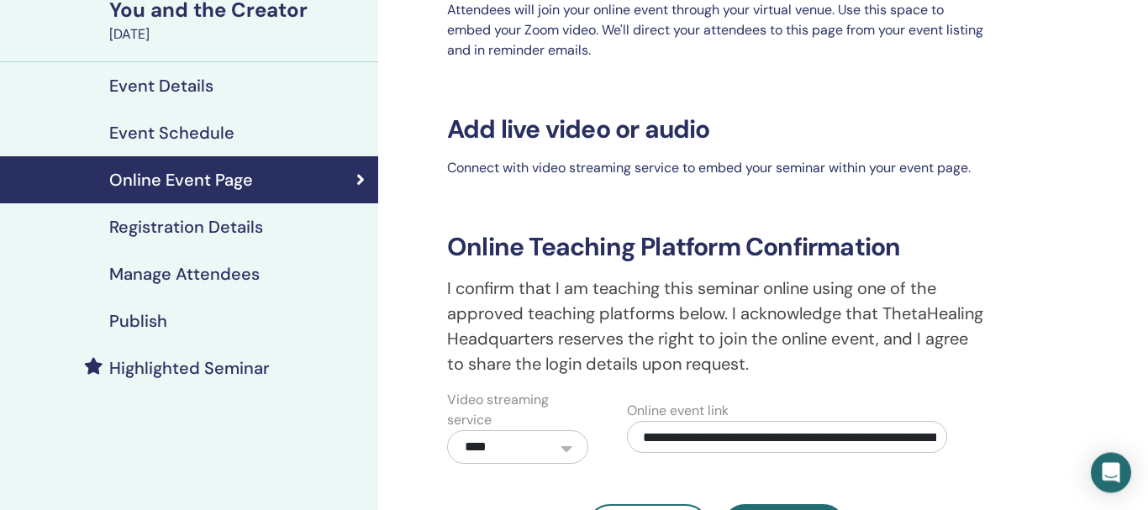
click at [652, 440] on input "**********" at bounding box center [787, 438] width 320 height 32
drag, startPoint x: 639, startPoint y: 443, endPoint x: 1147, endPoint y: 550, distance: 519.7
click at [1147, 373] on html "Instructor Dashboard Student Dashboard 1 HO Heather Olstad My ThetaLearning My …" at bounding box center [574, 118] width 1148 height 510
click at [936, 438] on input "**********" at bounding box center [787, 438] width 320 height 32
click at [932, 440] on input "**********" at bounding box center [787, 438] width 320 height 32
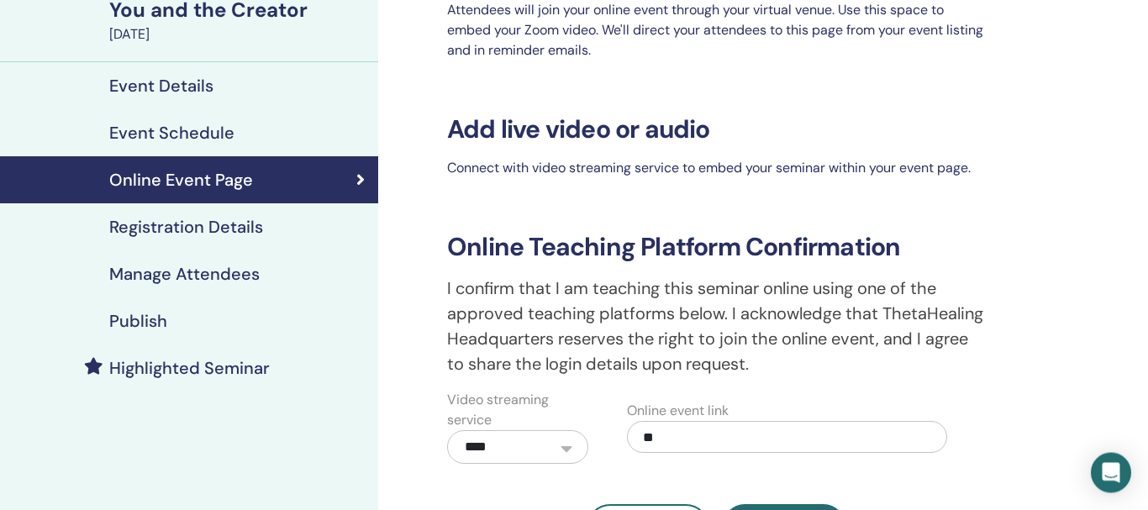
type input "*"
click at [740, 439] on input "text" at bounding box center [787, 438] width 320 height 32
paste input "**********"
type input "**********"
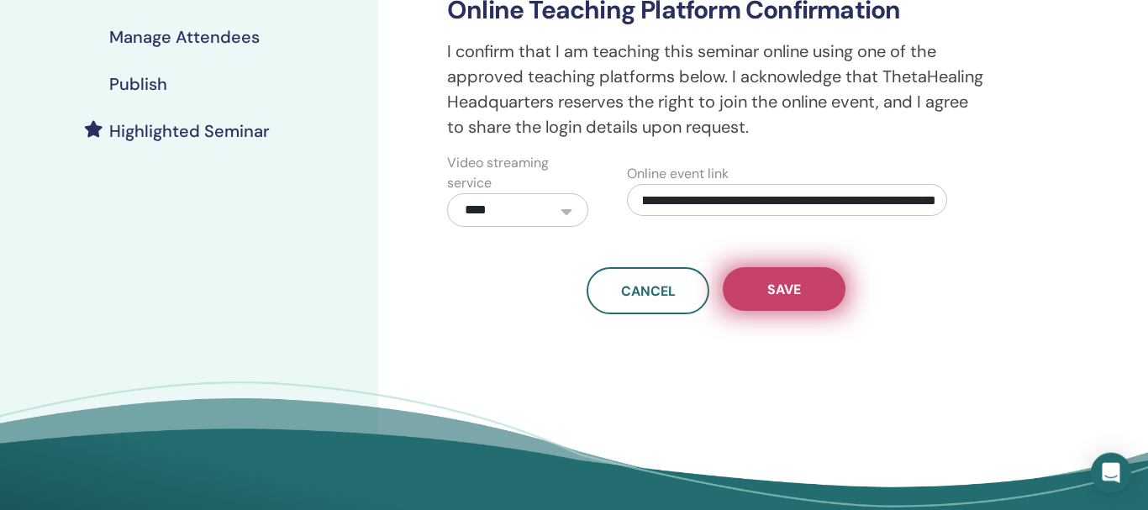
click at [796, 299] on button "Save" at bounding box center [784, 289] width 123 height 44
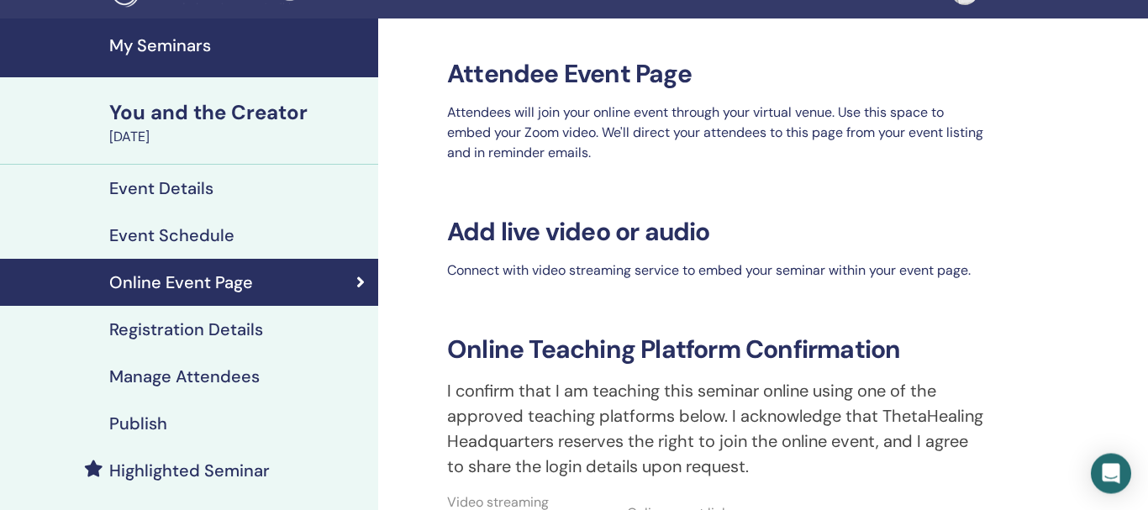
scroll to position [26, 0]
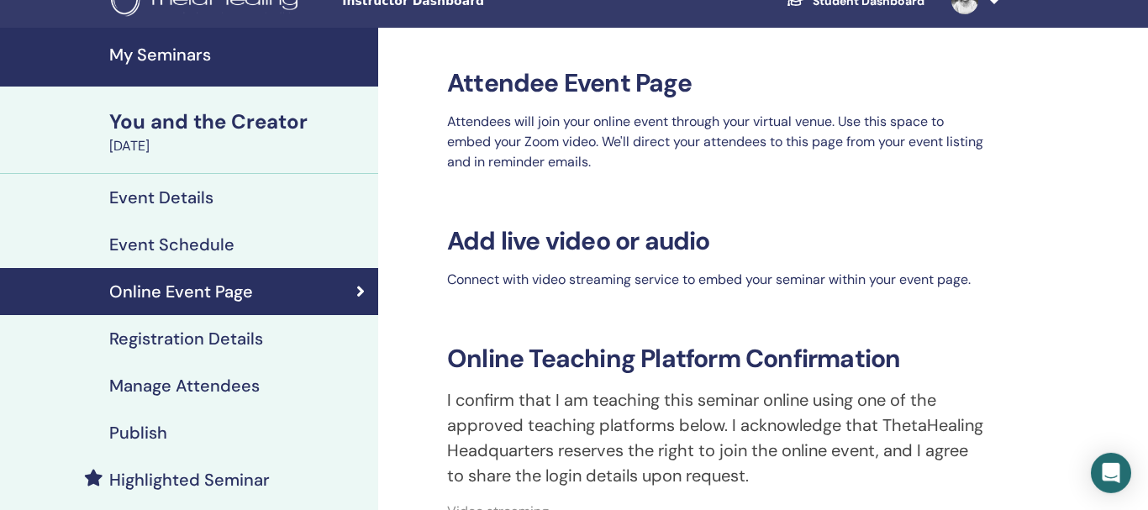
click at [230, 246] on h4 "Event Schedule" at bounding box center [171, 244] width 125 height 20
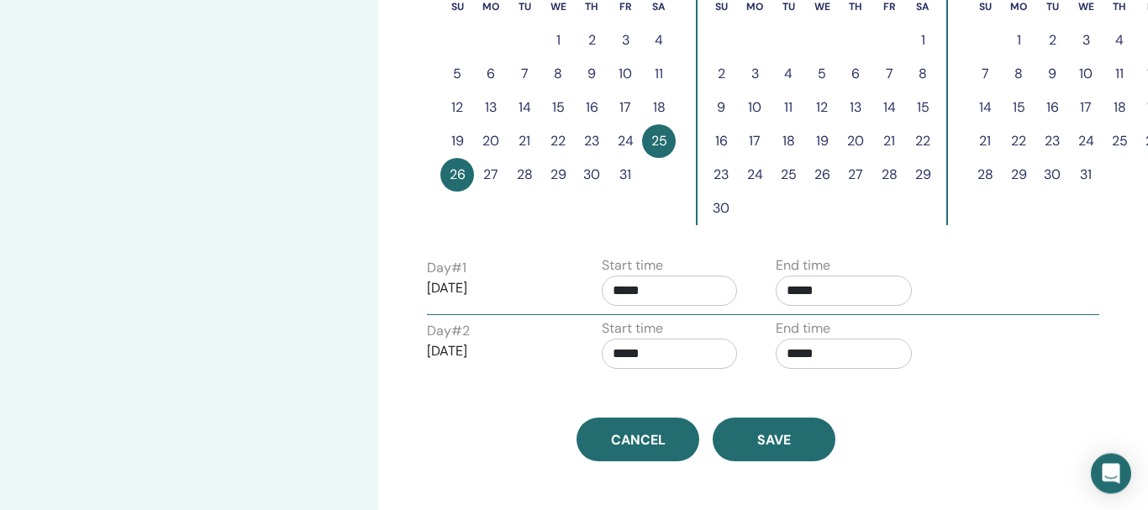
scroll to position [529, 0]
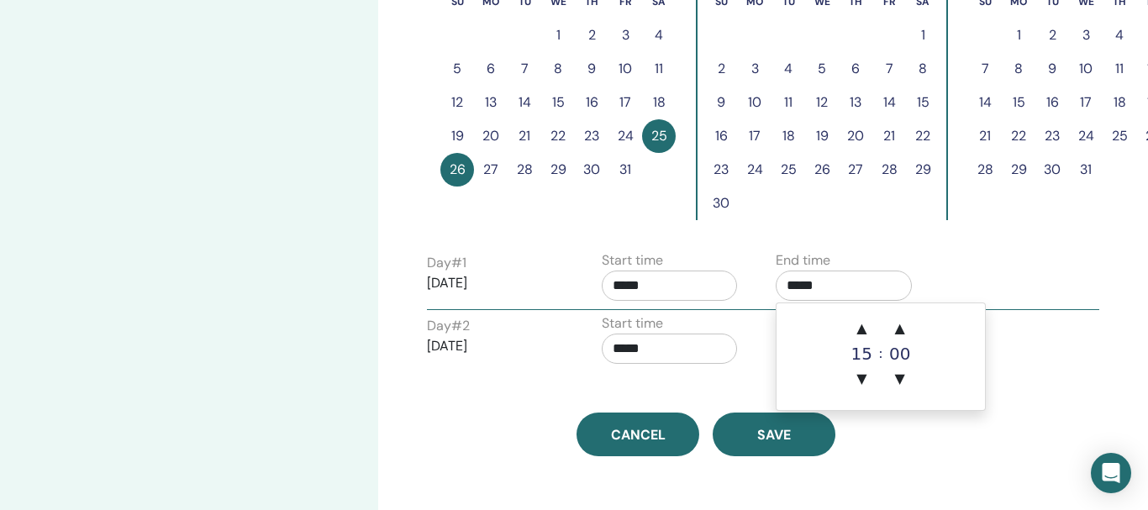
click at [794, 285] on input "*****" at bounding box center [844, 286] width 136 height 30
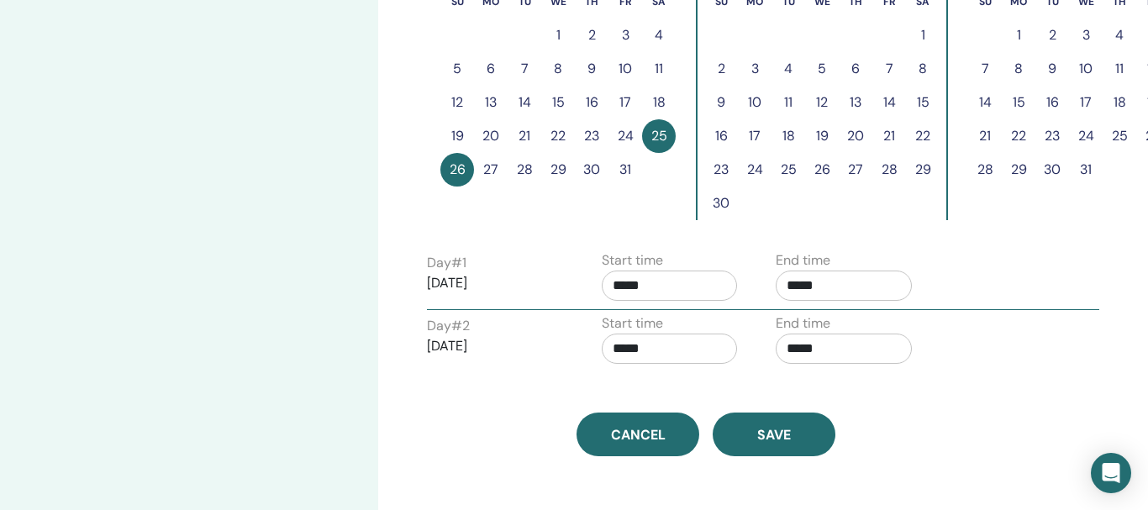
click at [800, 285] on input "*****" at bounding box center [844, 286] width 136 height 30
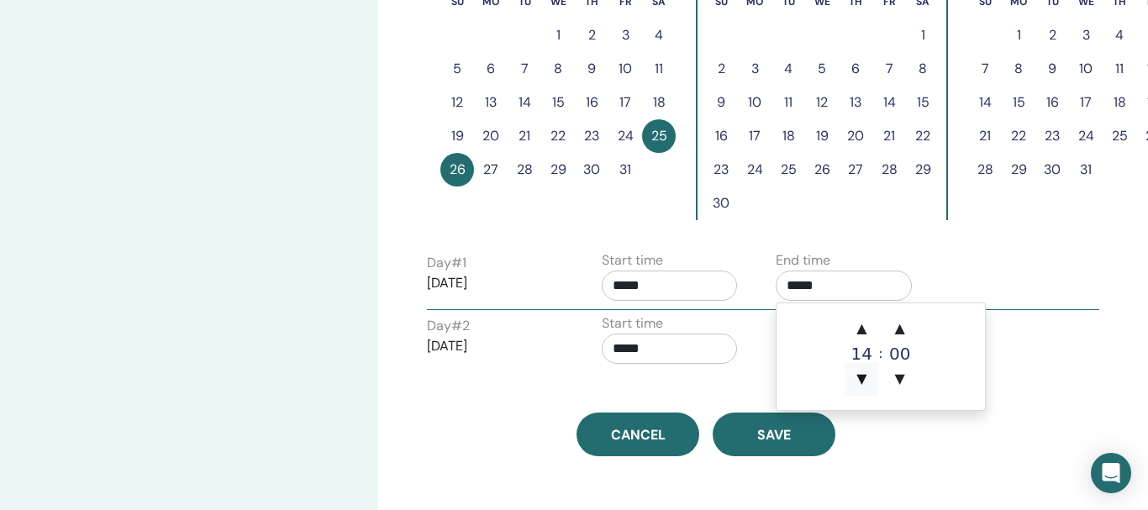
click at [862, 375] on span "▼" at bounding box center [862, 379] width 34 height 34
click at [902, 323] on span "▲" at bounding box center [900, 329] width 34 height 34
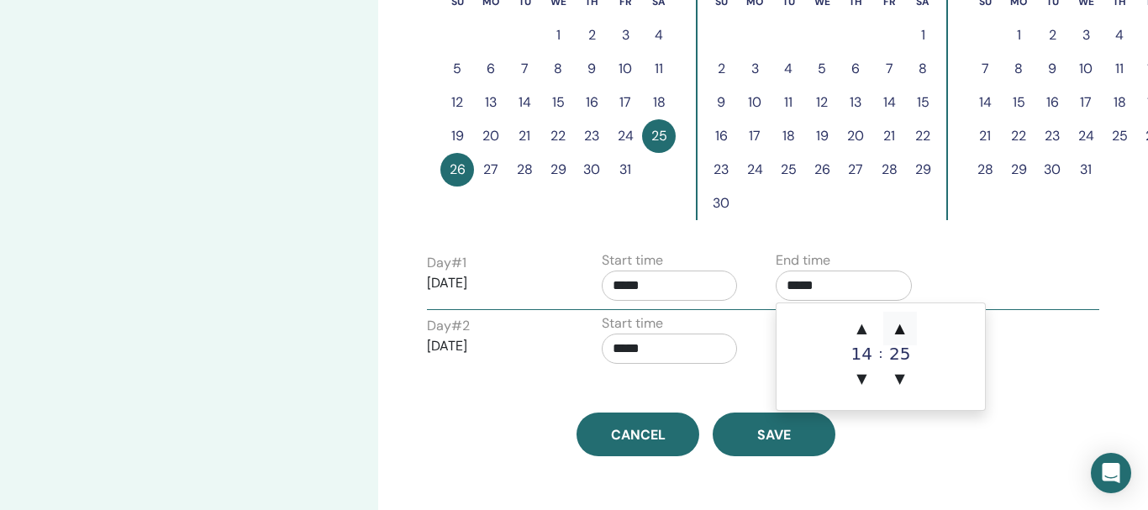
click at [902, 323] on span "▲" at bounding box center [900, 329] width 34 height 34
click at [901, 382] on span "▼" at bounding box center [900, 379] width 34 height 34
type input "*****"
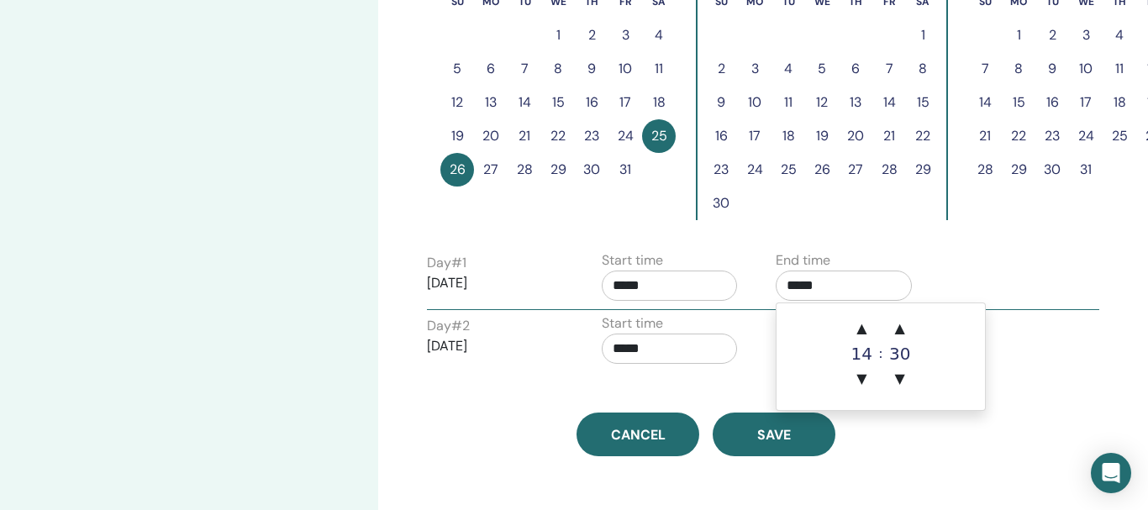
click at [919, 429] on div "Cancel Save" at bounding box center [706, 435] width 579 height 44
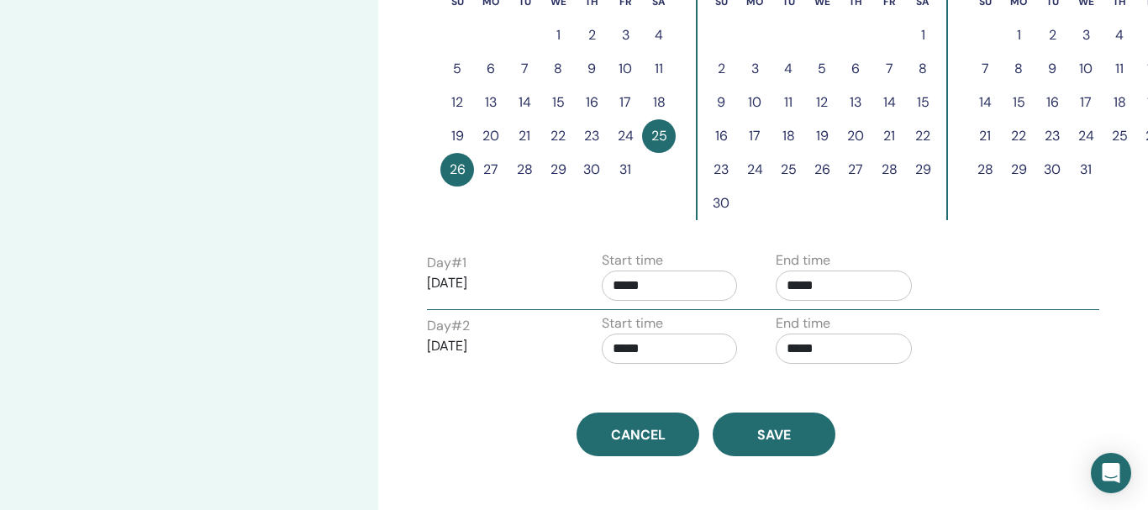
click at [801, 356] on input "*****" at bounding box center [844, 349] width 136 height 30
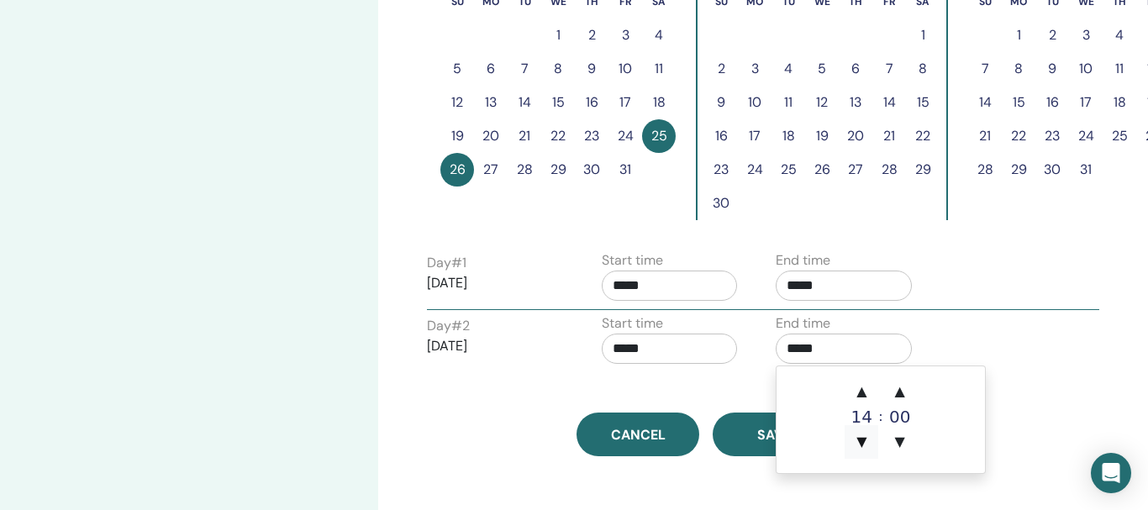
click at [861, 439] on span "▼" at bounding box center [862, 442] width 34 height 34
click at [896, 390] on span "▲" at bounding box center [900, 392] width 34 height 34
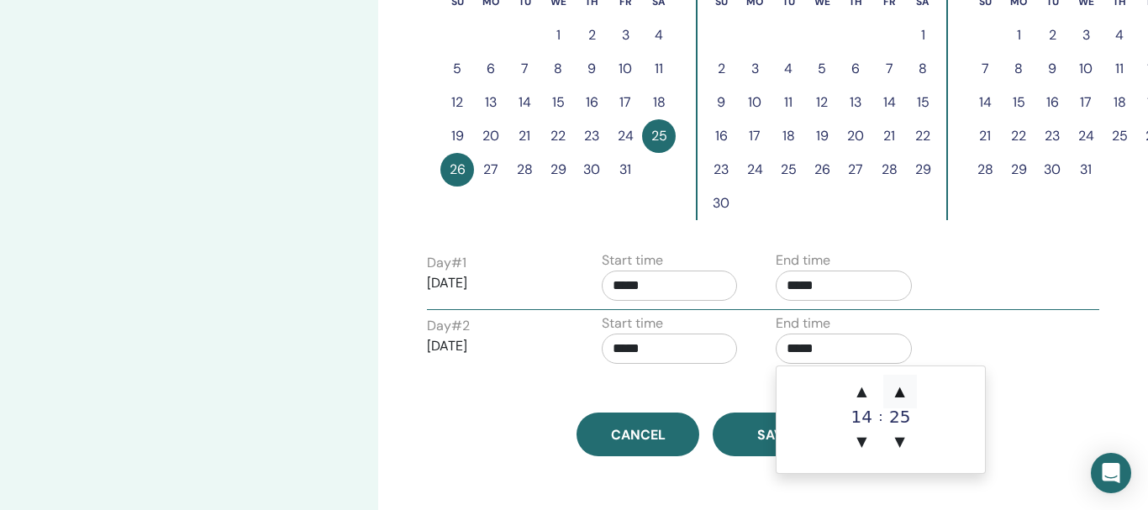
click at [896, 390] on span "▲" at bounding box center [900, 392] width 34 height 34
type input "*****"
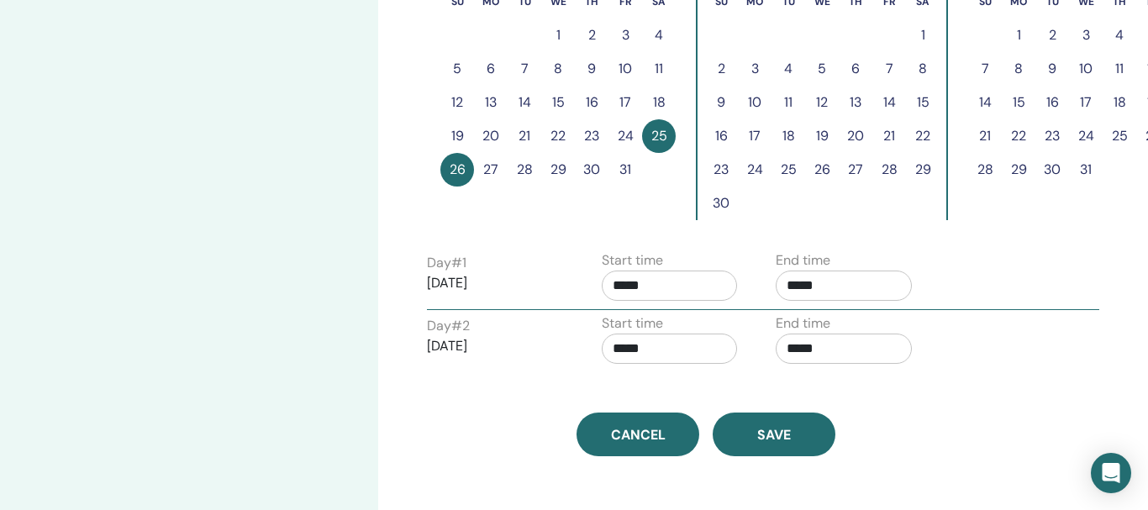
click at [1059, 359] on div "Day # 2 2025/10/26 Start time ***** End time *****" at bounding box center [763, 342] width 698 height 59
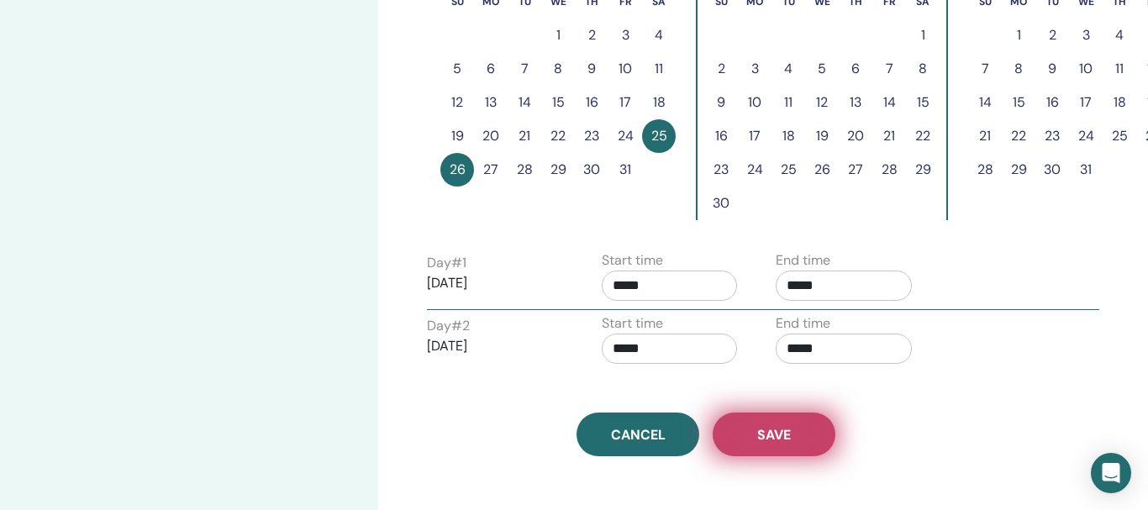
click at [772, 442] on span "Save" at bounding box center [774, 435] width 34 height 18
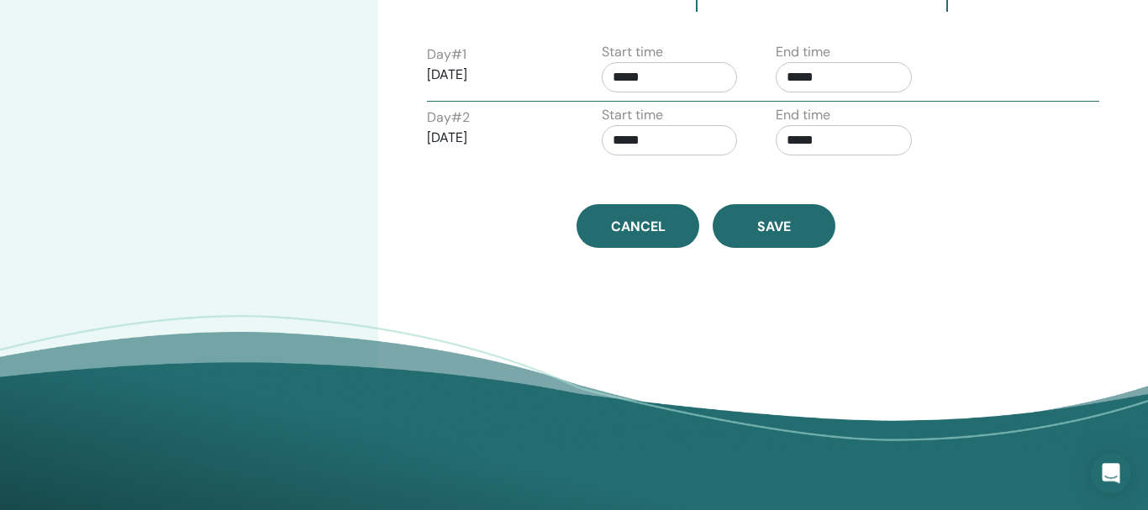
scroll to position [753, 0]
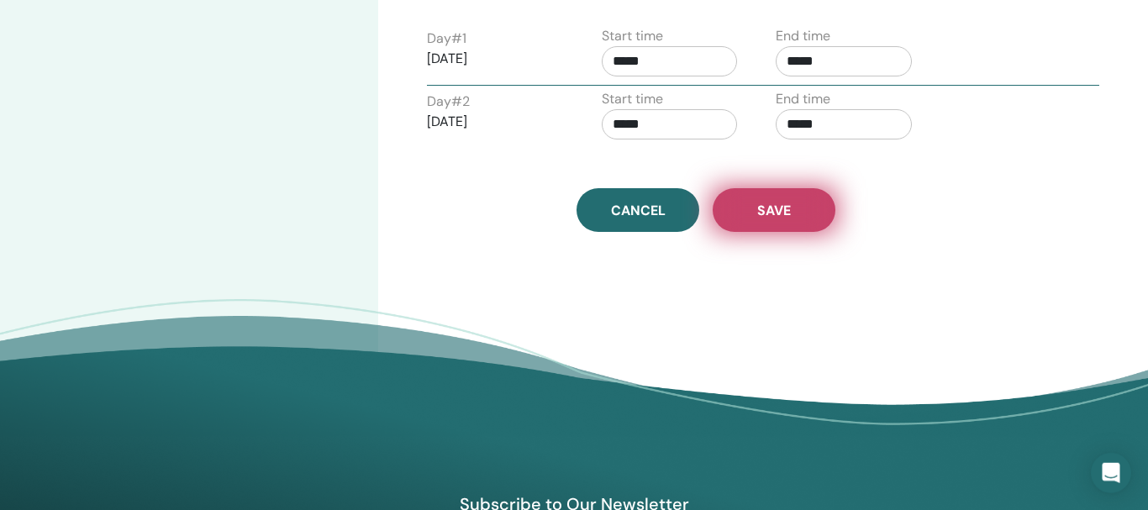
click at [758, 215] on span "Save" at bounding box center [774, 211] width 34 height 18
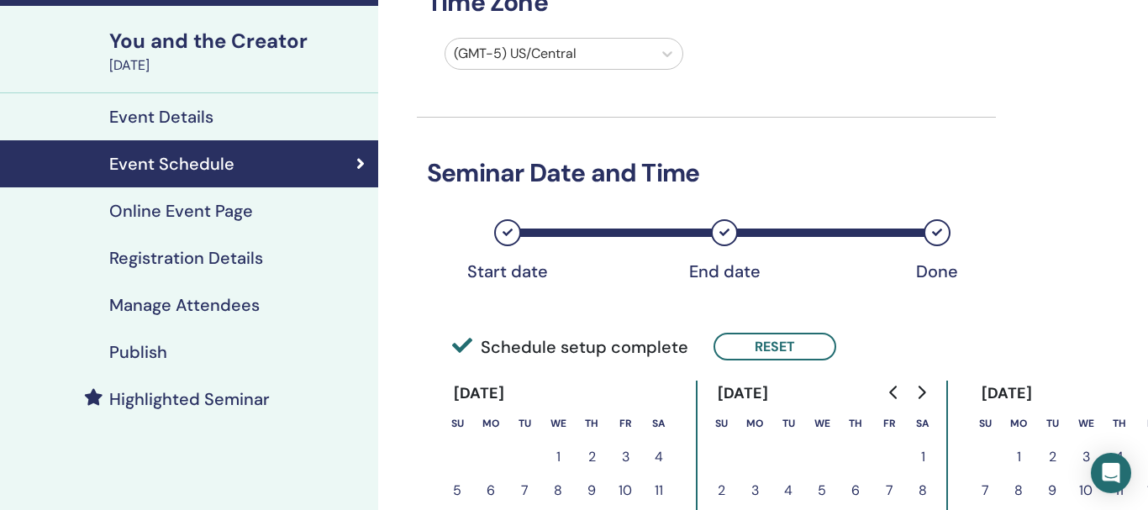
scroll to position [102, 0]
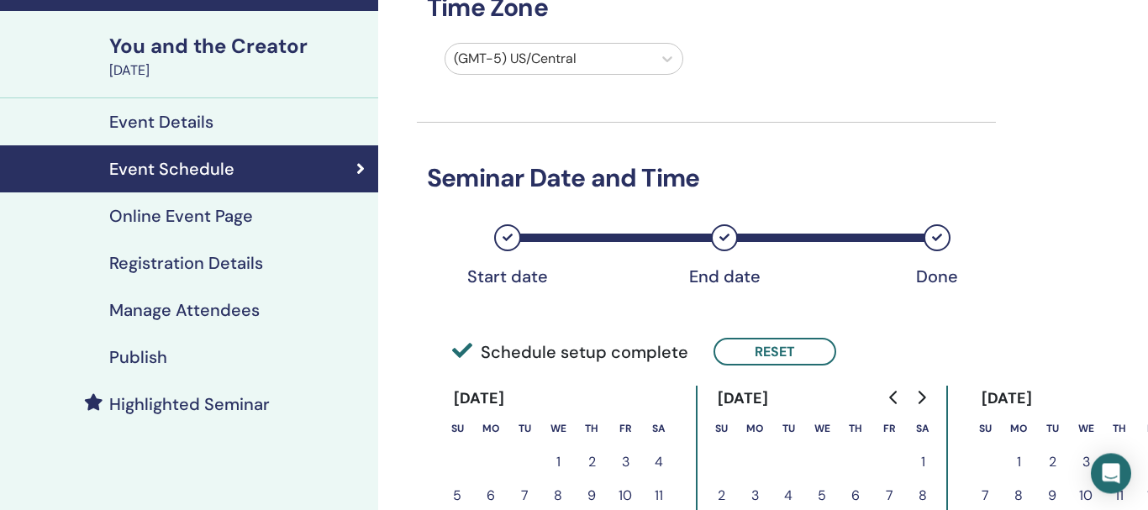
click at [241, 219] on h4 "Online Event Page" at bounding box center [181, 216] width 144 height 20
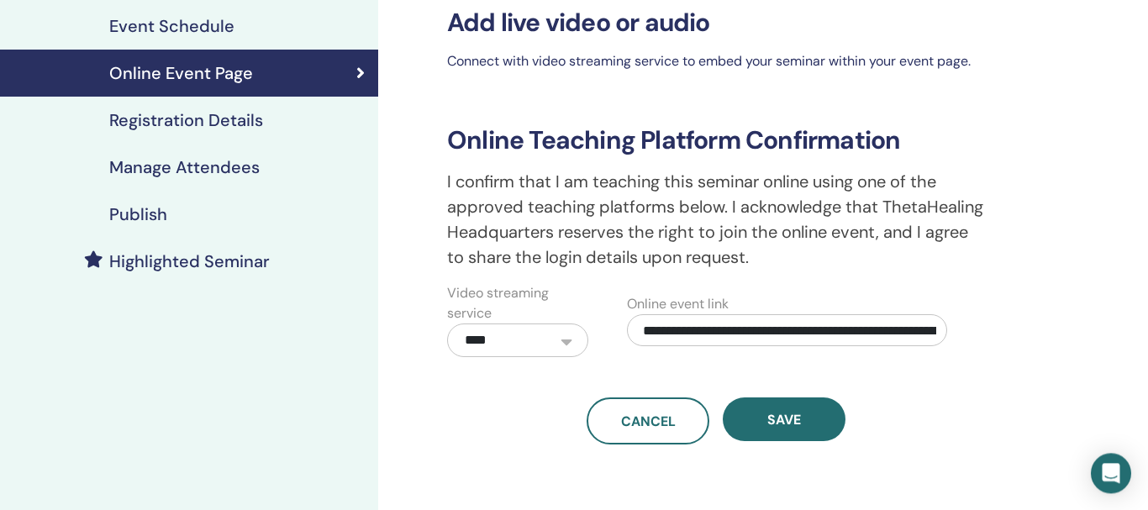
scroll to position [246, 0]
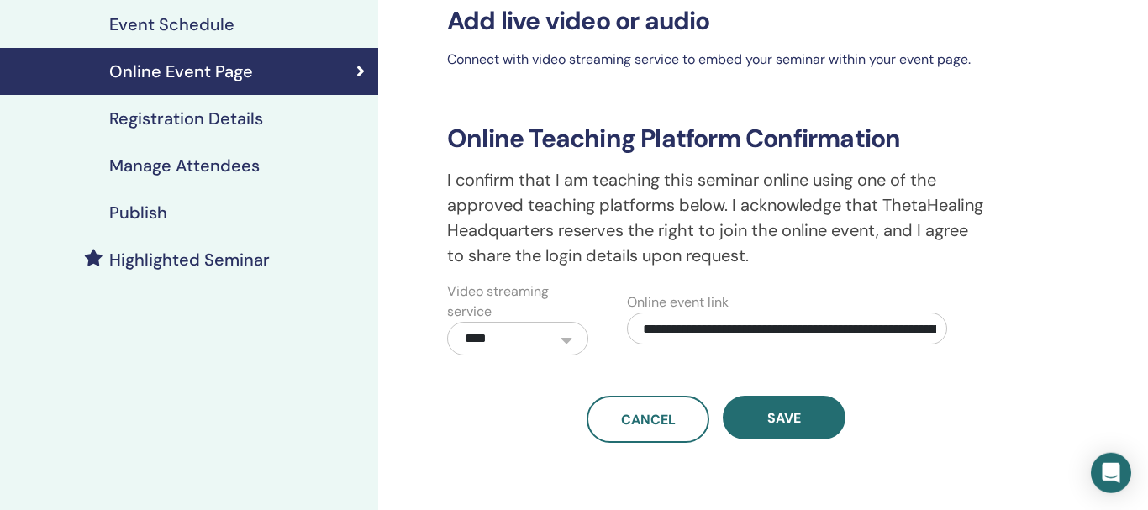
click at [206, 123] on h4 "Registration Details" at bounding box center [186, 118] width 154 height 20
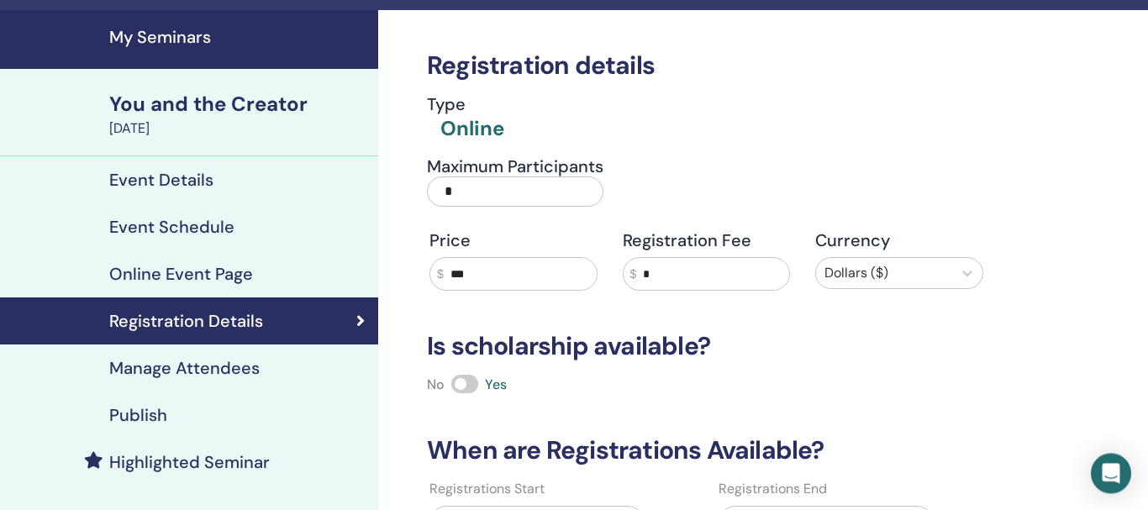
scroll to position [39, 0]
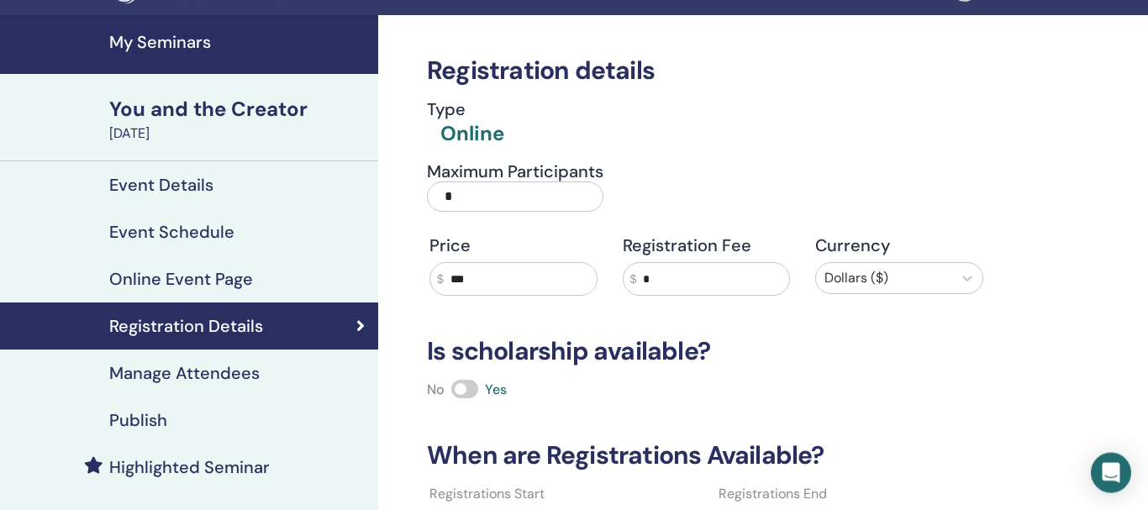
click at [166, 177] on h4 "Event Details" at bounding box center [161, 185] width 104 height 20
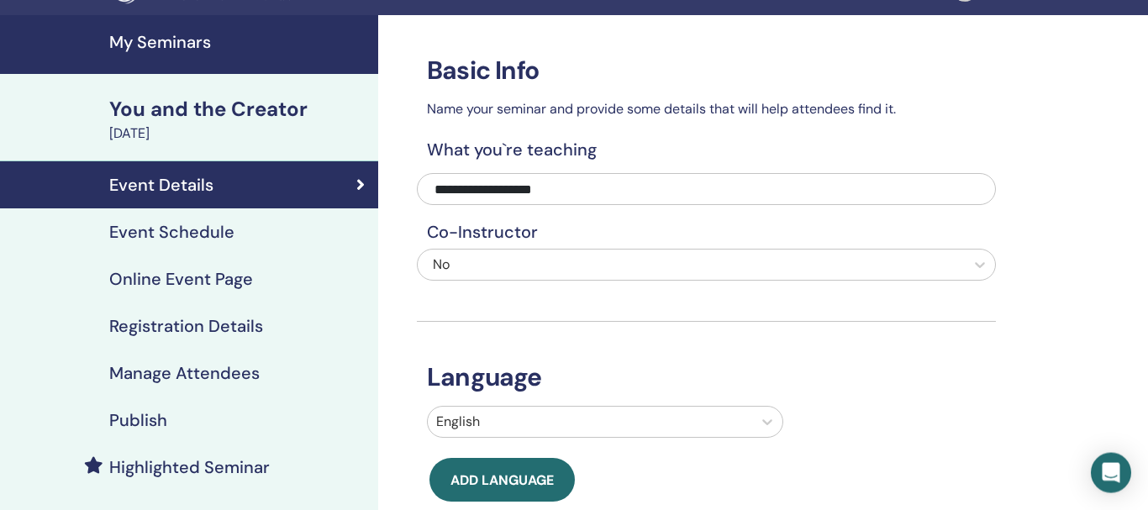
click at [232, 234] on div "Event Schedule" at bounding box center [188, 232] width 351 height 20
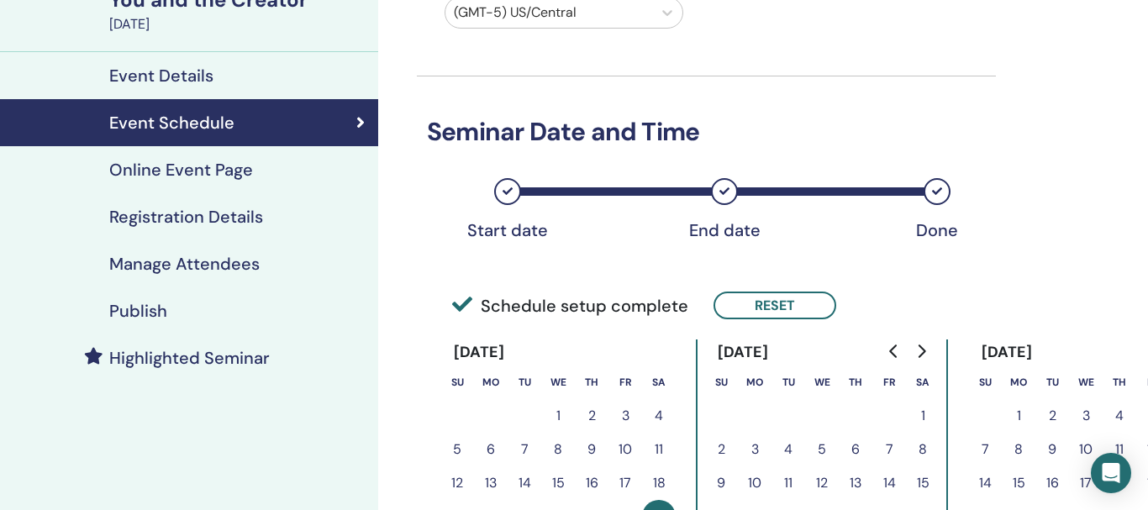
scroll to position [145, 0]
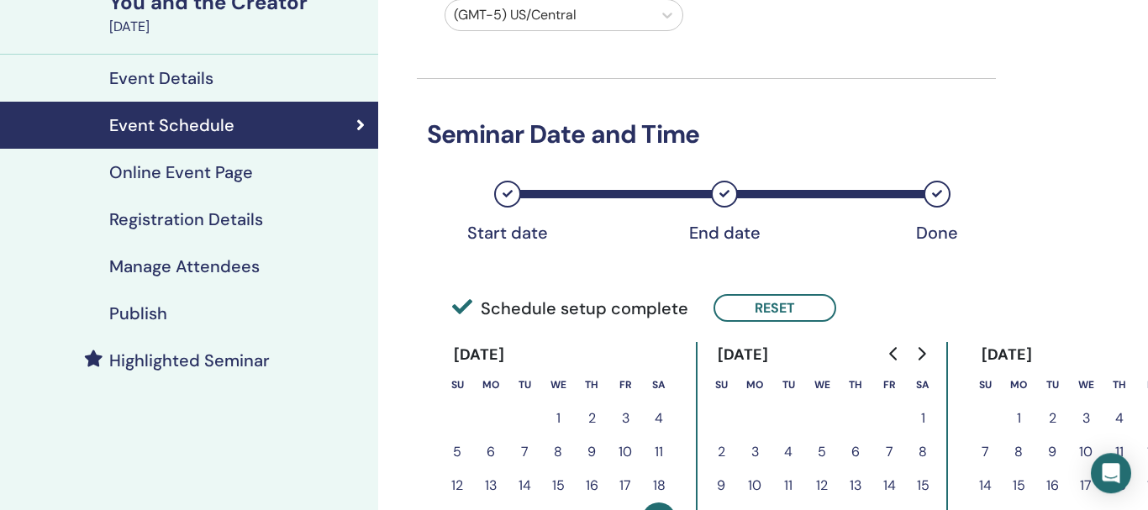
click at [159, 212] on h4 "Registration Details" at bounding box center [186, 219] width 154 height 20
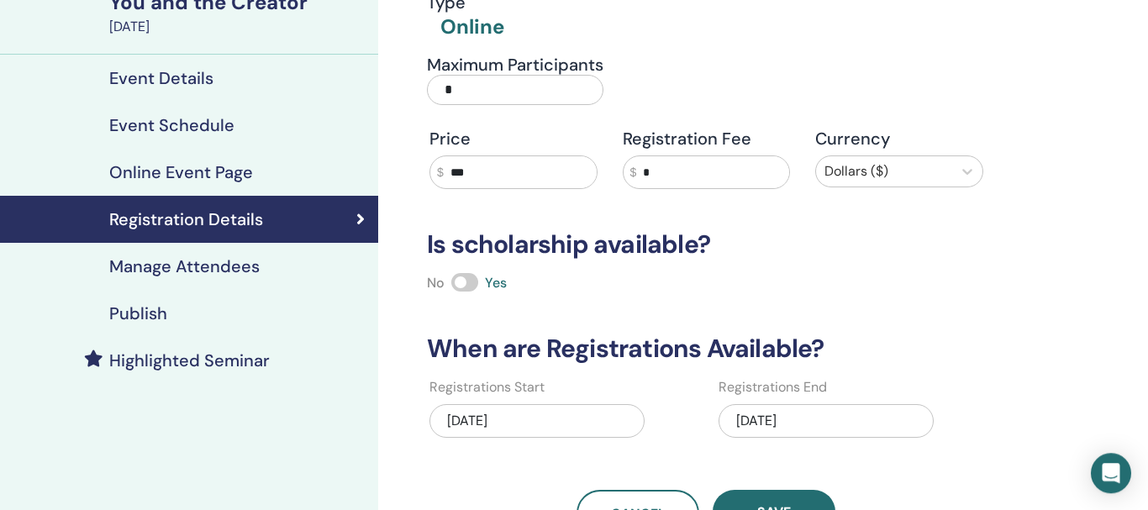
click at [136, 319] on h4 "Publish" at bounding box center [138, 313] width 58 height 20
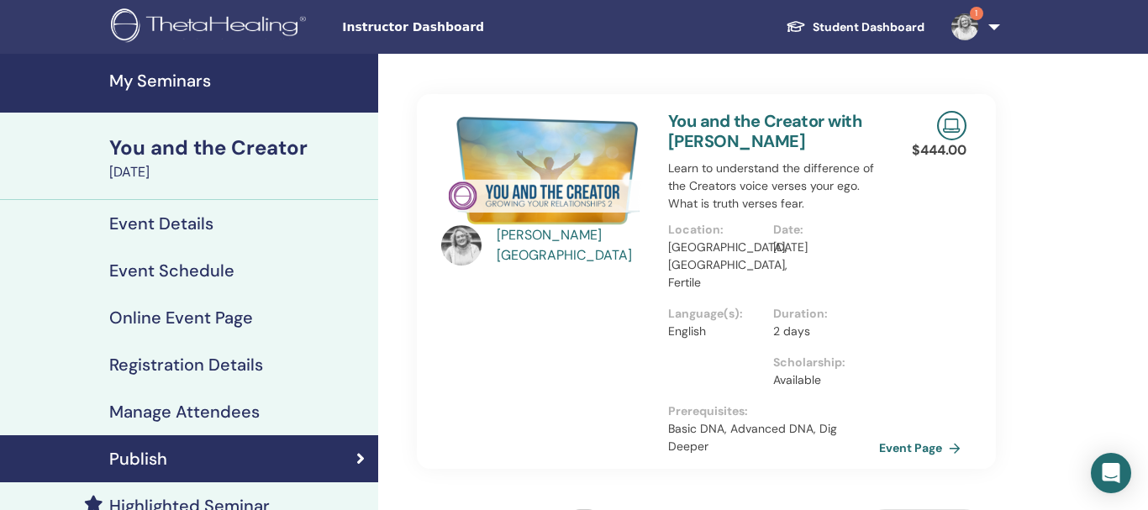
click span "Instructor Dashboard"
click div "Publish"
click img
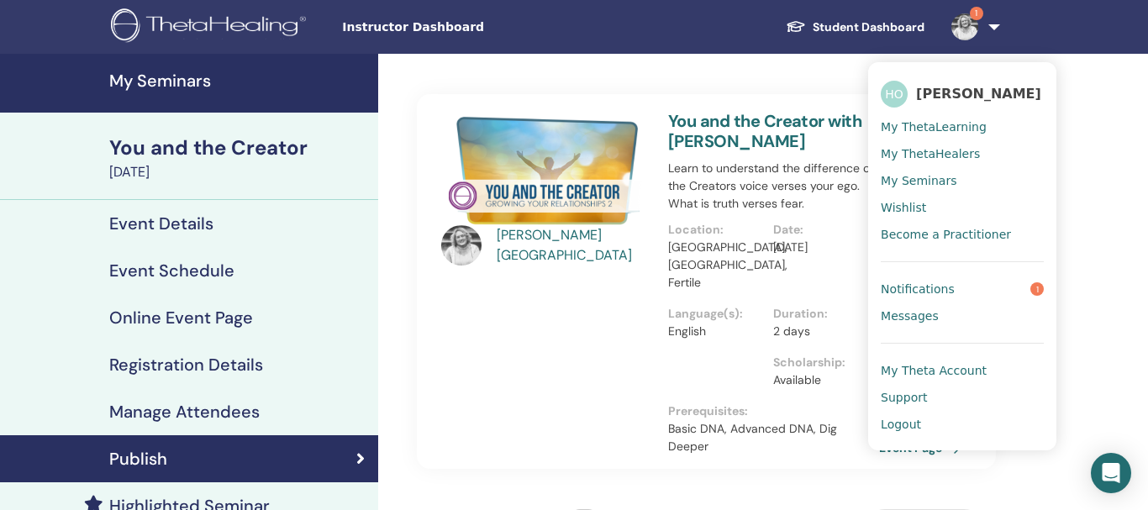
click span "My ThetaLearning"
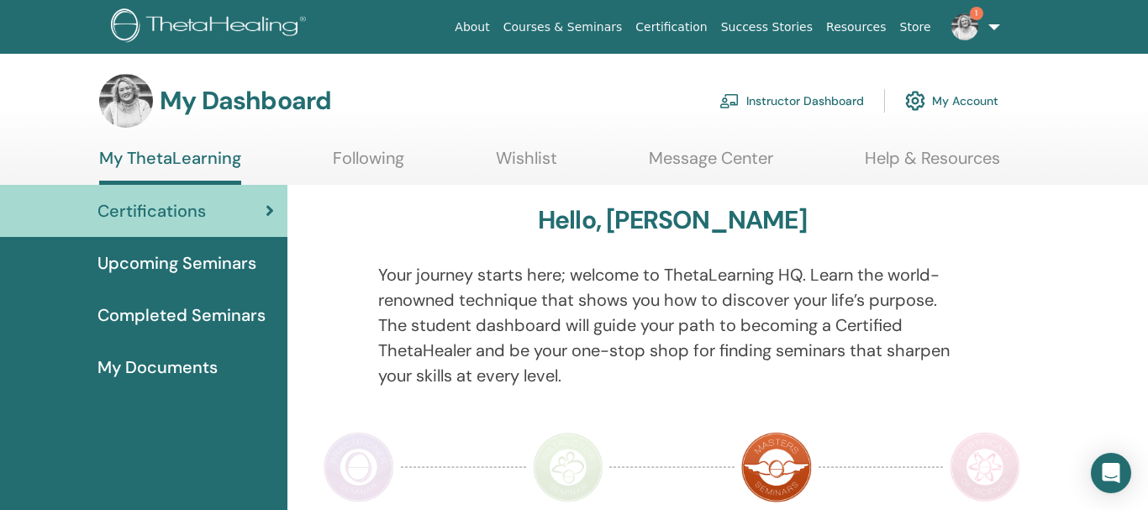
click at [161, 261] on span "Upcoming Seminars" at bounding box center [176, 262] width 159 height 25
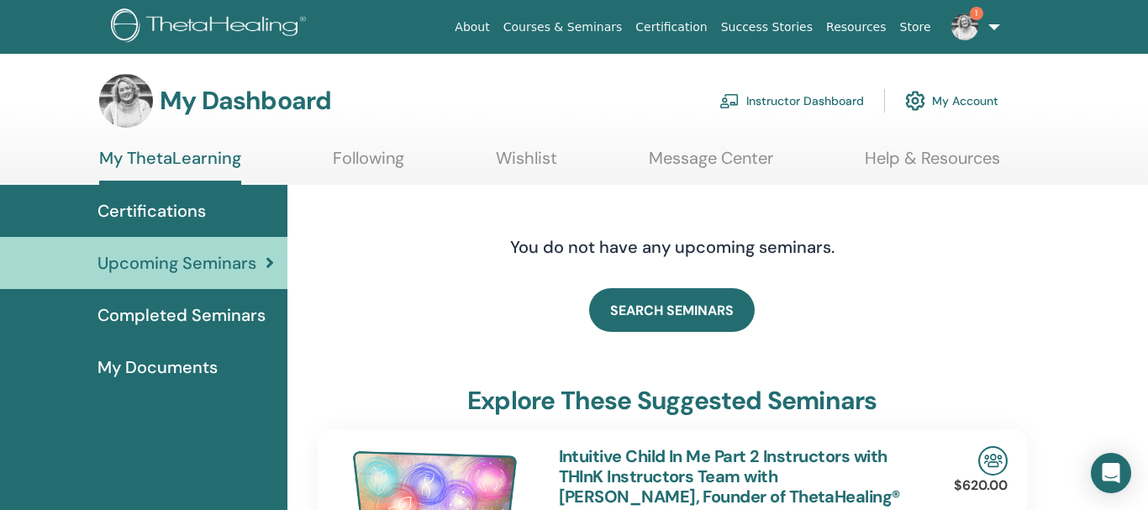
click at [809, 97] on link "Instructor Dashboard" at bounding box center [791, 100] width 145 height 37
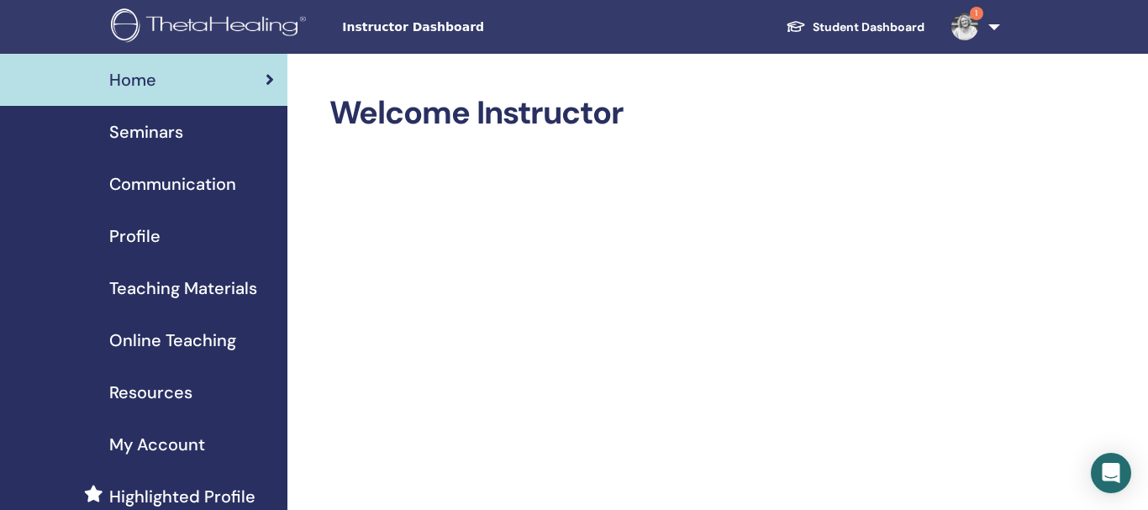
click at [146, 139] on span "Seminars" at bounding box center [146, 131] width 74 height 25
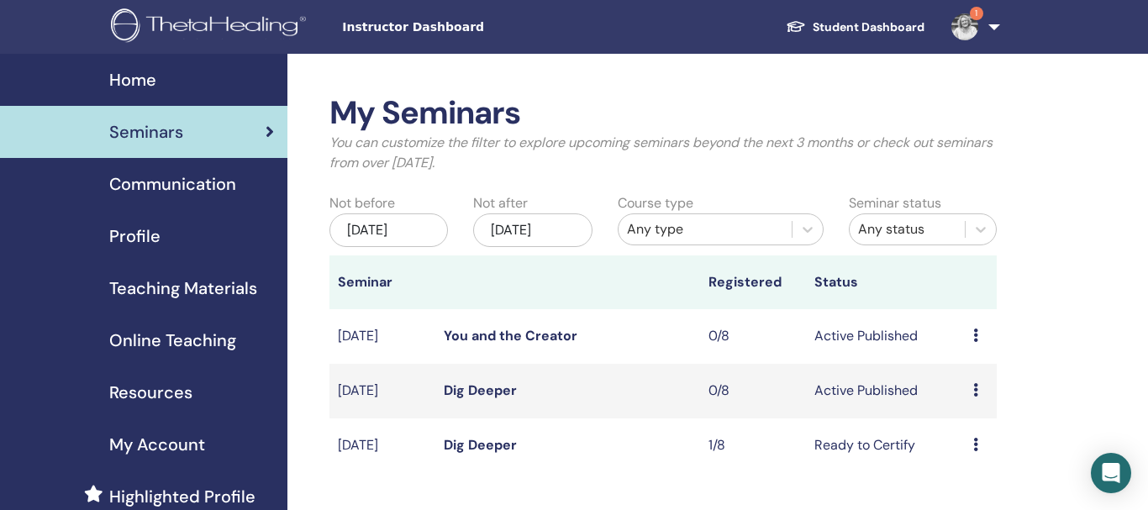
click at [958, 32] on img at bounding box center [964, 26] width 27 height 27
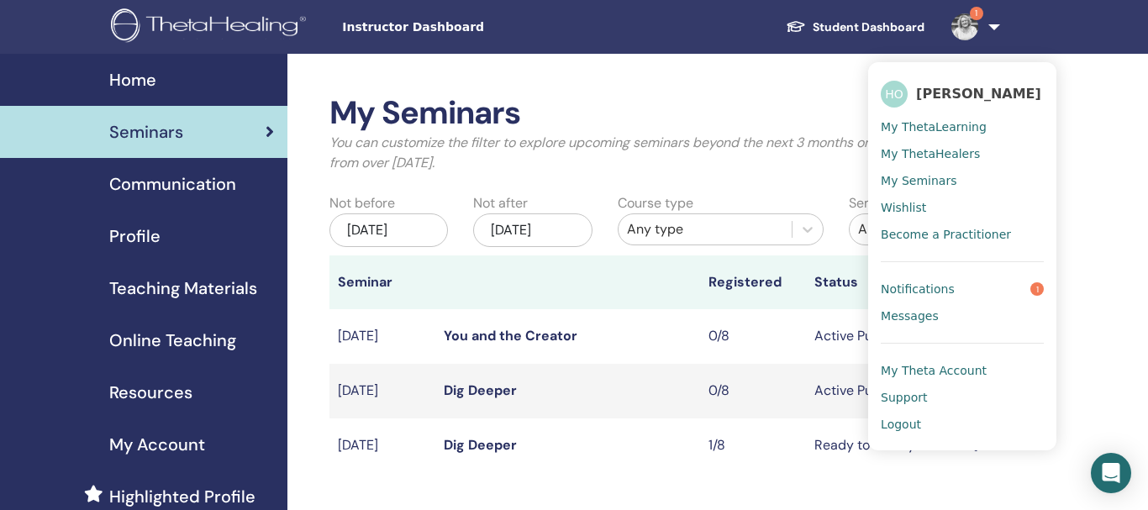
click at [935, 283] on span "Notifications" at bounding box center [918, 289] width 74 height 15
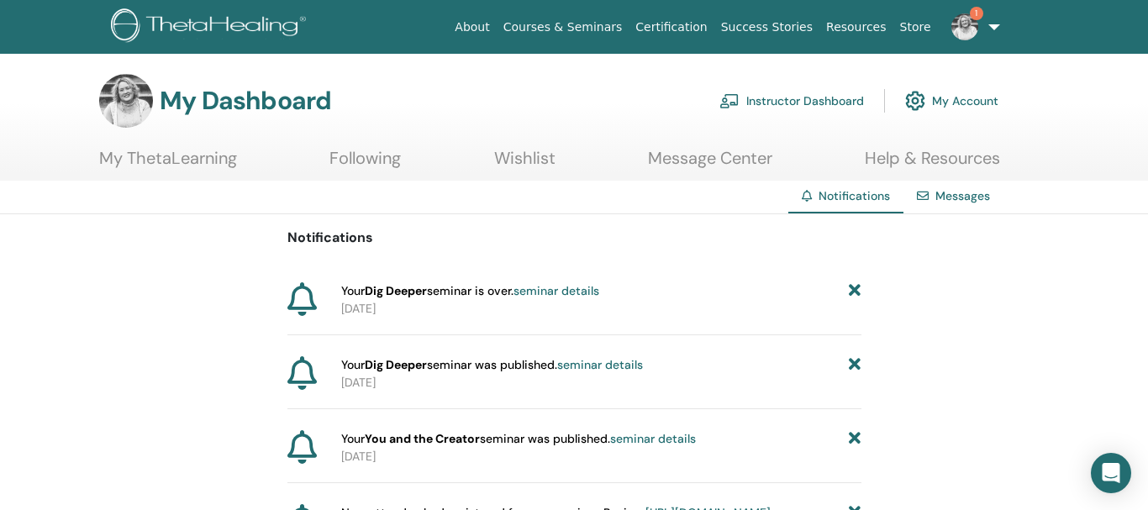
click at [599, 296] on link "seminar details" at bounding box center [557, 290] width 86 height 15
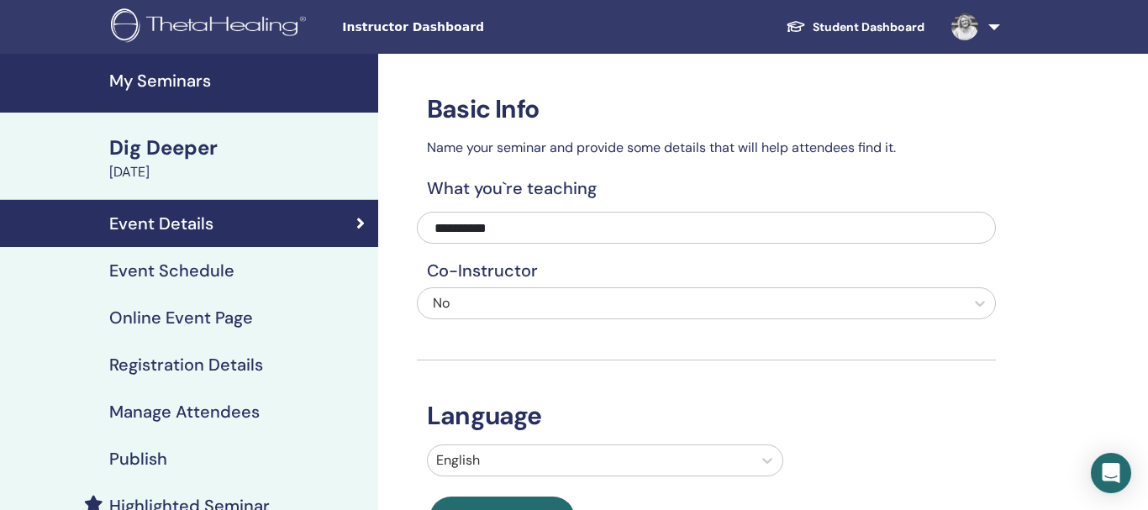
click at [831, 23] on link "Student Dashboard" at bounding box center [855, 27] width 166 height 31
